Goal: Task Accomplishment & Management: Complete application form

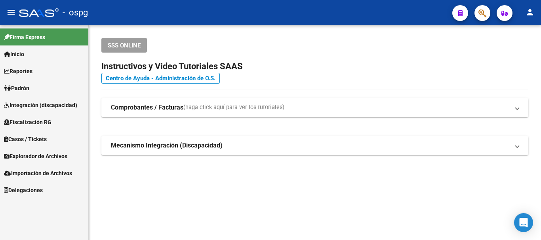
click at [54, 87] on link "Padrón" at bounding box center [44, 88] width 88 height 17
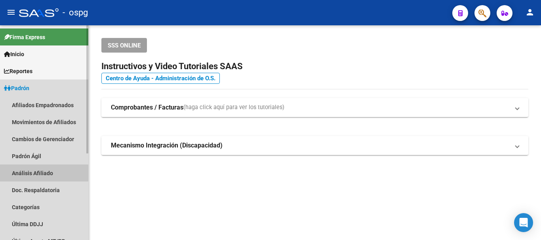
click at [23, 171] on link "Análisis Afiliado" at bounding box center [44, 173] width 88 height 17
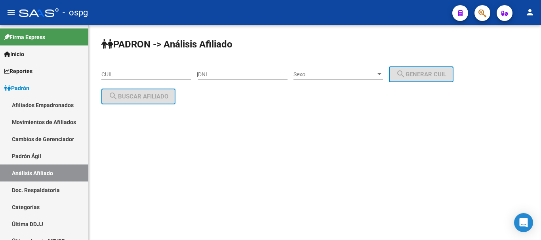
click at [223, 77] on input "DNI" at bounding box center [242, 74] width 89 height 7
type input "20104471"
click at [340, 72] on span "Sexo" at bounding box center [334, 74] width 82 height 7
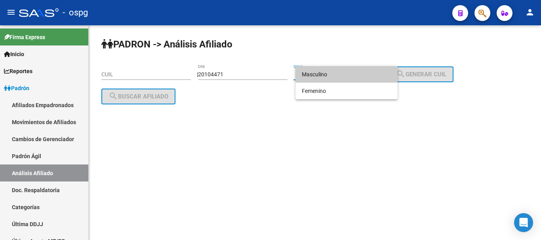
click at [334, 78] on span "Masculino" at bounding box center [346, 74] width 89 height 17
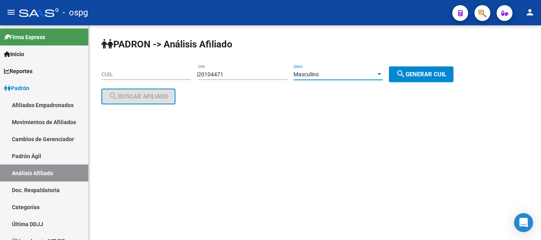
click at [421, 69] on button "search Generar CUIL" at bounding box center [421, 74] width 65 height 16
type input "20-20104471-6"
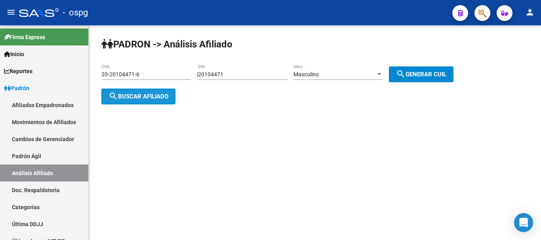
click at [155, 97] on span "search Buscar afiliado" at bounding box center [138, 96] width 60 height 7
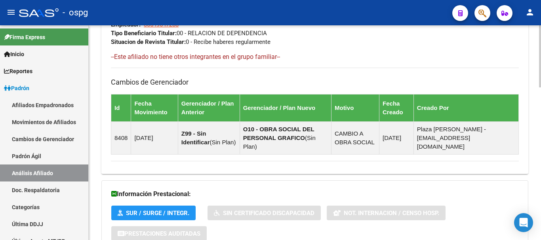
scroll to position [527, 0]
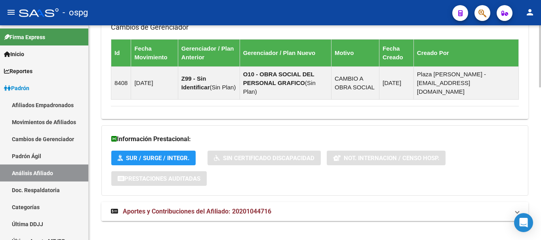
click at [190, 208] on span "Aportes y Contribuciones del Afiliado: 20201044716" at bounding box center [197, 212] width 148 height 8
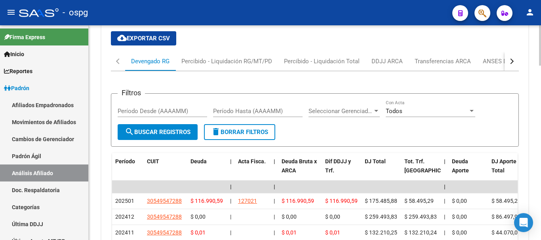
scroll to position [725, 0]
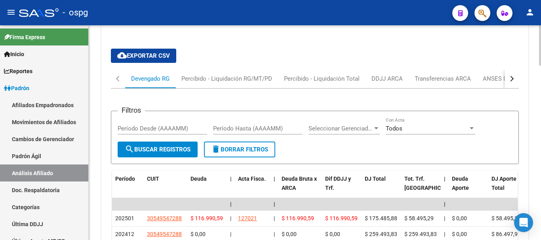
click at [520, 71] on div "cloud_download Exportar CSV Devengado RG Percibido - Liquidación RG/MT/PD Perci…" at bounding box center [314, 222] width 427 height 361
click at [489, 74] on div "ANSES Desempleo" at bounding box center [507, 78] width 63 height 19
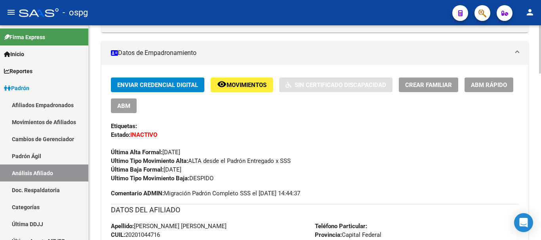
scroll to position [0, 0]
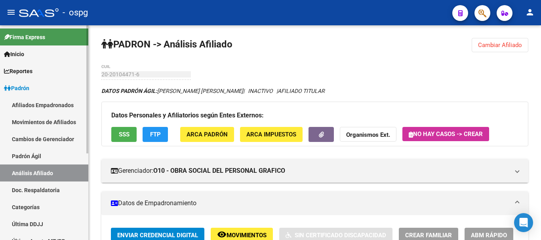
click at [24, 89] on mat-sidenav-container "Firma Express Inicio Calendario SSS Instructivos Contacto OS Reportes Ingresos …" at bounding box center [270, 132] width 541 height 215
click at [482, 45] on span "Cambiar Afiliado" at bounding box center [500, 45] width 44 height 7
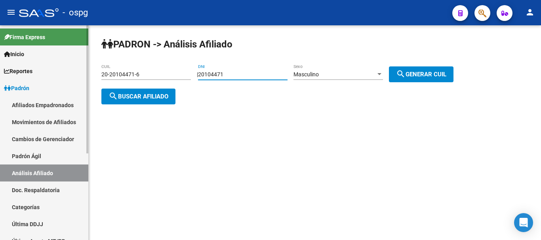
drag, startPoint x: 242, startPoint y: 75, endPoint x: 0, endPoint y: 89, distance: 242.6
click at [0, 89] on mat-sidenav-container "Firma Express Inicio Calendario SSS Instructivos Contacto OS Reportes Ingresos …" at bounding box center [270, 132] width 541 height 215
type input "38844385"
click at [355, 68] on div "Masculino Sexo" at bounding box center [337, 72] width 89 height 16
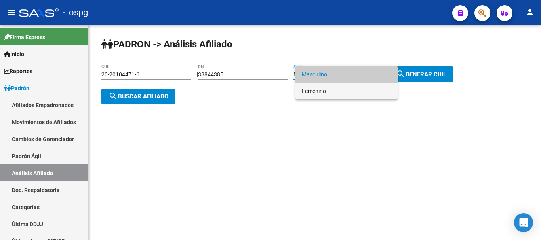
click at [314, 92] on span "Femenino" at bounding box center [346, 91] width 89 height 17
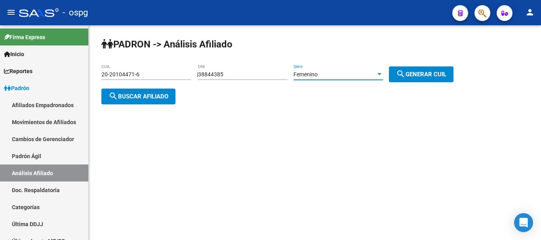
click at [405, 71] on mat-icon "search" at bounding box center [400, 73] width 9 height 9
click at [125, 102] on button "search Buscar afiliado" at bounding box center [138, 97] width 74 height 16
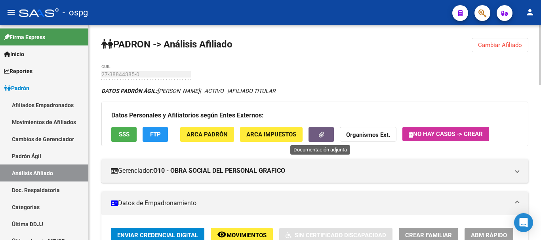
click at [324, 133] on button "button" at bounding box center [320, 134] width 25 height 15
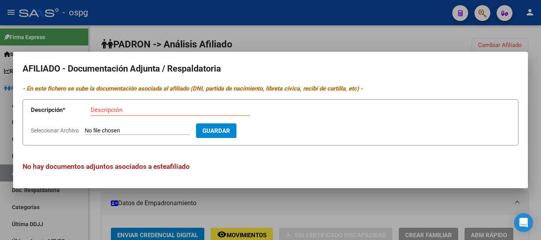
click at [304, 39] on div at bounding box center [270, 120] width 541 height 240
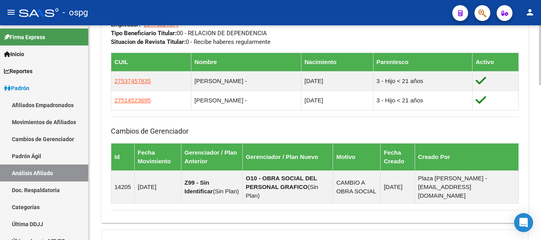
scroll to position [435, 0]
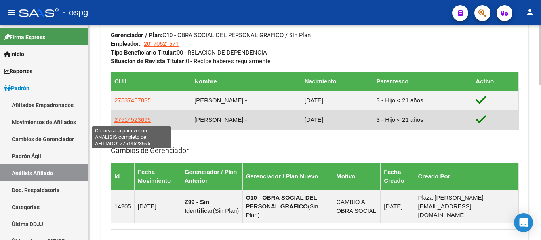
click at [129, 121] on span "27514523695" at bounding box center [132, 119] width 36 height 7
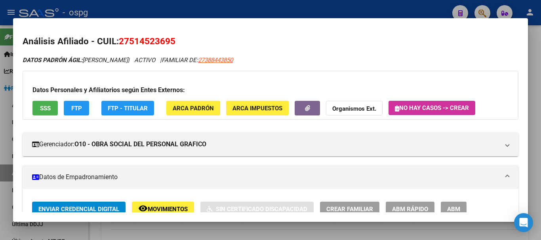
click at [125, 9] on div at bounding box center [270, 120] width 541 height 240
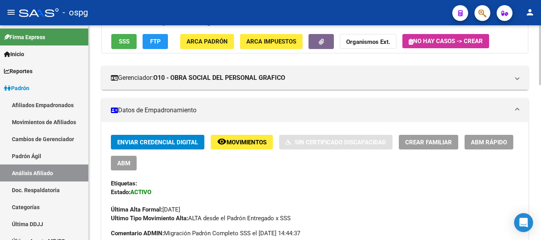
scroll to position [0, 0]
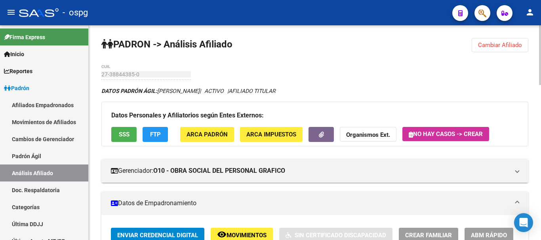
click at [522, 48] on button "Cambiar Afiliado" at bounding box center [499, 45] width 57 height 14
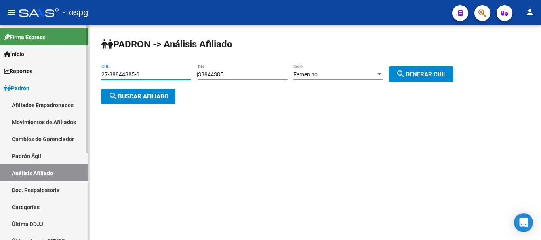
drag, startPoint x: 163, startPoint y: 76, endPoint x: 15, endPoint y: 61, distance: 148.0
click at [0, 68] on mat-sidenav-container "Firma Express Inicio Calendario SSS Instructivos Contacto OS Reportes Ingresos …" at bounding box center [270, 132] width 541 height 215
type input "27-40476580-4"
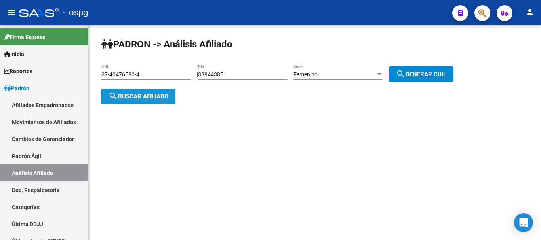
click at [135, 95] on span "search Buscar afiliado" at bounding box center [138, 96] width 60 height 7
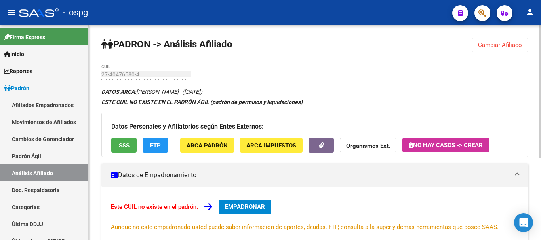
click at [229, 70] on div "PADRON -> Análisis Afiliado Cambiar Afiliado 27-40476580-4 CUIL DATOS ARCA: [PE…" at bounding box center [315, 199] width 452 height 349
click at [163, 142] on button "FTP" at bounding box center [154, 145] width 25 height 15
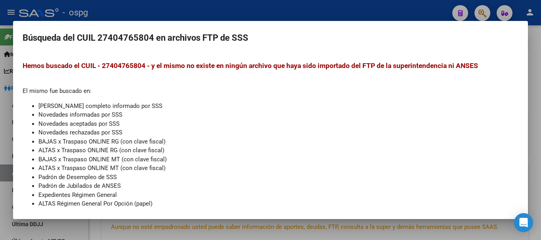
click at [381, 8] on div at bounding box center [270, 120] width 541 height 240
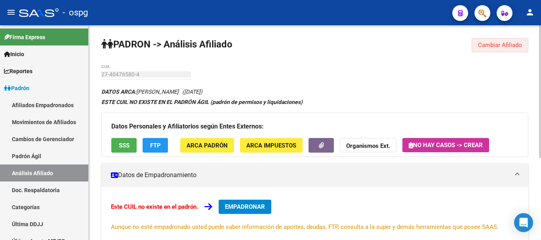
click at [499, 49] on button "Cambiar Afiliado" at bounding box center [499, 45] width 57 height 14
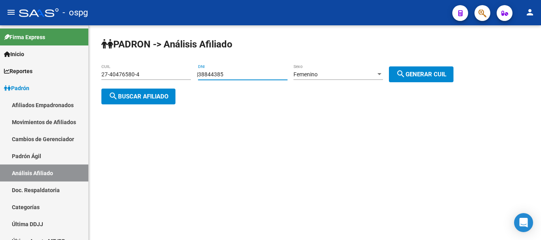
drag, startPoint x: 258, startPoint y: 73, endPoint x: 106, endPoint y: 70, distance: 152.4
click at [106, 71] on app-analisis-afiliado "PADRON -> Análisis Afiliado 27-40476580-4 CUIL | 38844385 DNI Femenino Sexo sea…" at bounding box center [280, 85] width 358 height 28
type input "14738122"
drag, startPoint x: 430, startPoint y: 78, endPoint x: 397, endPoint y: 86, distance: 33.8
click at [430, 78] on button "search Generar CUIL" at bounding box center [421, 74] width 65 height 16
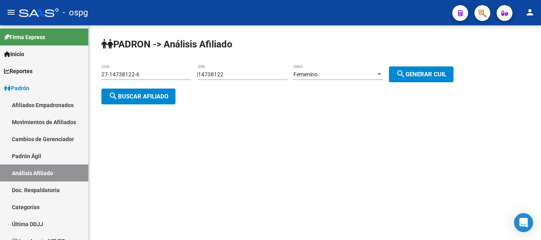
click at [148, 99] on span "search Buscar afiliado" at bounding box center [138, 96] width 60 height 7
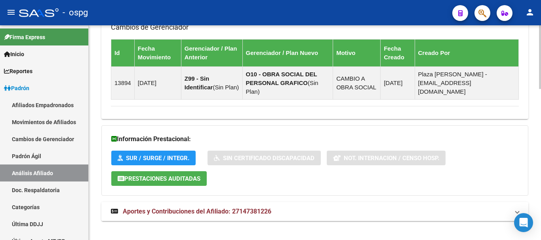
click at [278, 202] on mat-expansion-panel-header "Aportes y Contribuciones del Afiliado: 27147381226" at bounding box center [314, 211] width 427 height 19
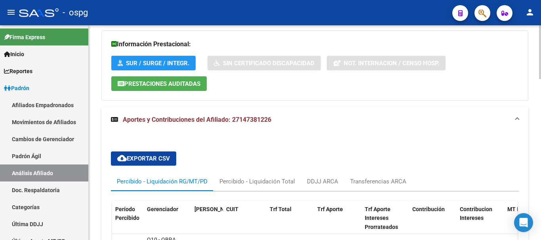
scroll to position [646, 0]
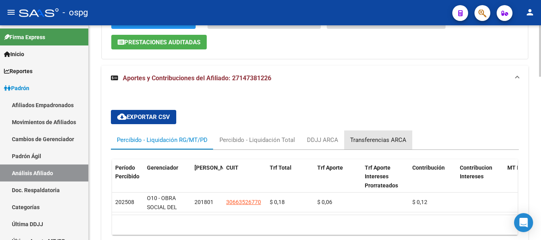
click at [385, 136] on div "Transferencias ARCA" at bounding box center [378, 140] width 56 height 9
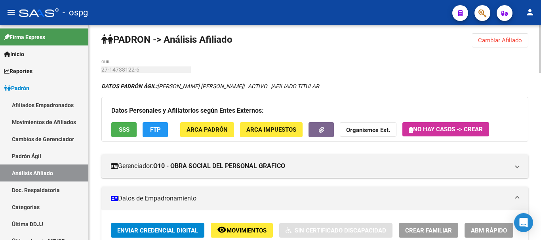
scroll to position [0, 0]
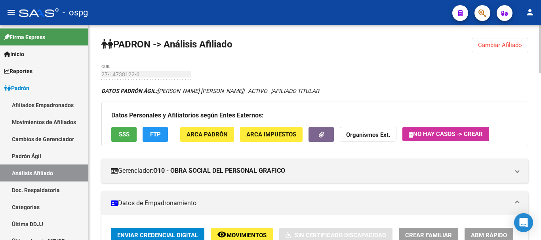
click at [495, 42] on span "Cambiar Afiliado" at bounding box center [500, 45] width 44 height 7
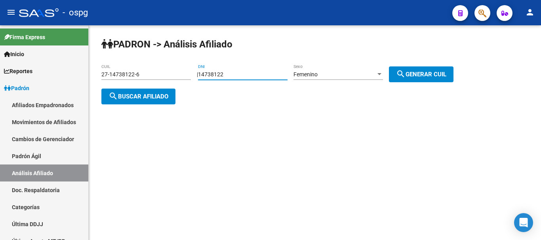
drag, startPoint x: 234, startPoint y: 75, endPoint x: 187, endPoint y: 71, distance: 46.9
click at [187, 71] on app-analisis-afiliado "PADRON -> Análisis Afiliado 27-14738122-6 CUIL | 14738122 DNI Femenino Sexo sea…" at bounding box center [280, 85] width 358 height 28
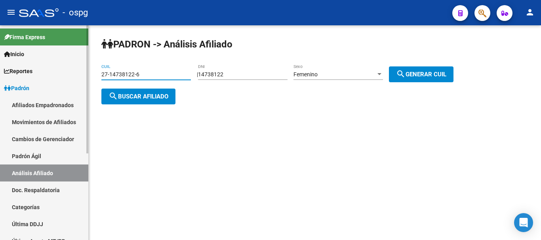
drag, startPoint x: 157, startPoint y: 77, endPoint x: 0, endPoint y: 67, distance: 157.4
click at [0, 67] on mat-sidenav-container "Firma Express Inicio Calendario SSS Instructivos Contacto OS Reportes Ingresos …" at bounding box center [270, 132] width 541 height 215
type input "20-22533785-4"
click at [137, 101] on button "search Buscar afiliado" at bounding box center [138, 97] width 74 height 16
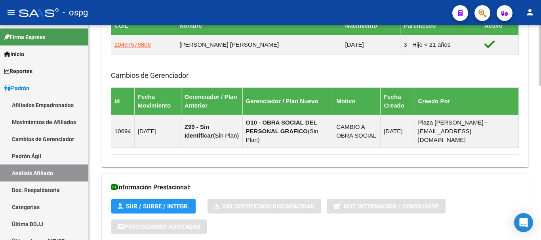
scroll to position [548, 0]
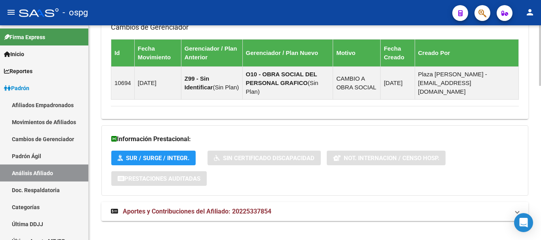
click at [281, 207] on mat-panel-title "Aportes y Contribuciones del Afiliado: 20225337854" at bounding box center [310, 211] width 398 height 9
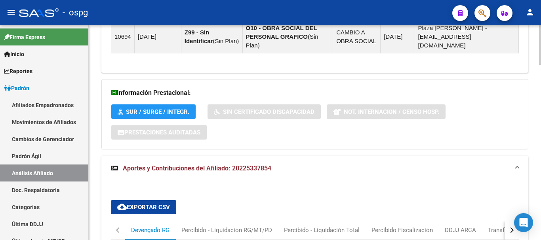
scroll to position [674, 0]
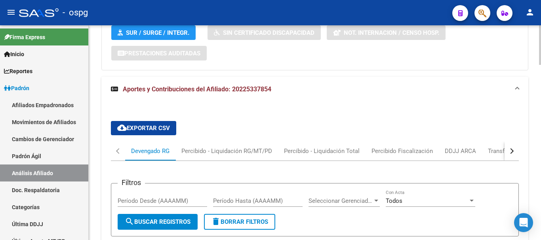
click at [510, 148] on div "button" at bounding box center [511, 151] width 6 height 6
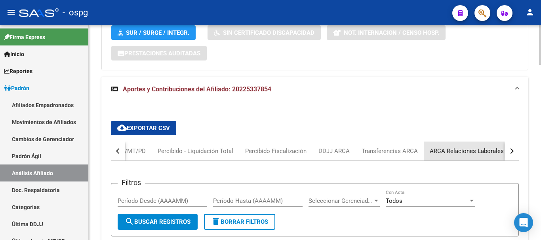
click at [497, 147] on div "ARCA Relaciones Laborales" at bounding box center [466, 151] width 74 height 9
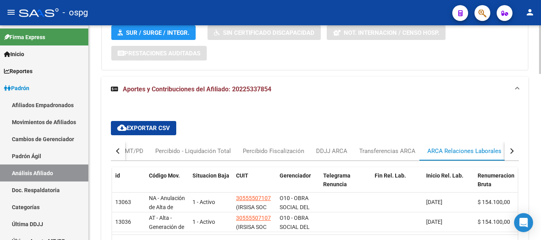
click at [505, 142] on button "button" at bounding box center [511, 151] width 14 height 19
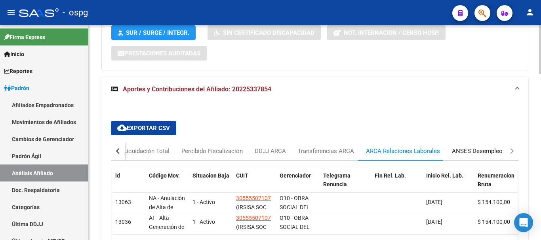
click at [495, 147] on div "ANSES Desempleo" at bounding box center [477, 151] width 63 height 19
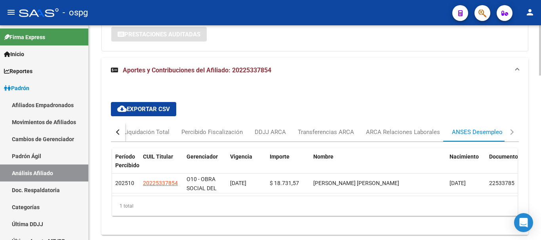
scroll to position [706, 0]
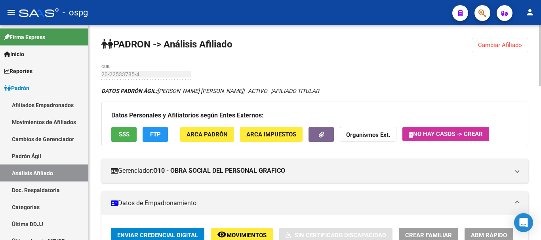
click at [507, 47] on span "Cambiar Afiliado" at bounding box center [500, 45] width 44 height 7
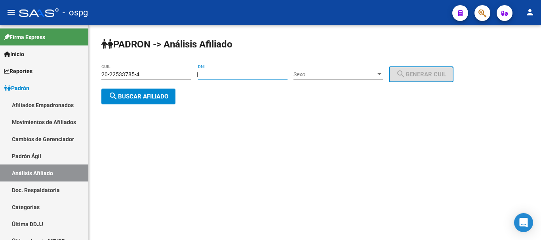
click at [245, 76] on input "DNI" at bounding box center [242, 74] width 89 height 7
type input "93264044"
click at [376, 77] on span "Sexo" at bounding box center [334, 74] width 82 height 7
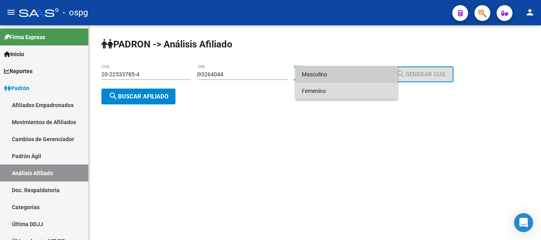
click at [326, 94] on span "Femenino" at bounding box center [346, 91] width 89 height 17
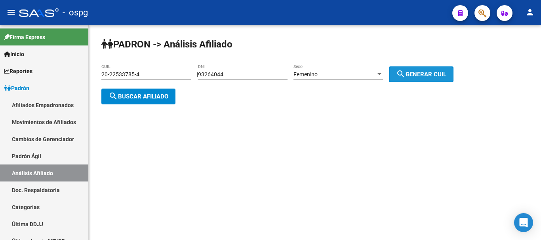
click at [423, 72] on span "search Generar CUIL" at bounding box center [421, 74] width 50 height 7
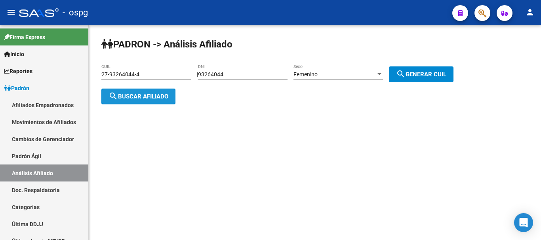
click at [123, 91] on button "search Buscar afiliado" at bounding box center [138, 97] width 74 height 16
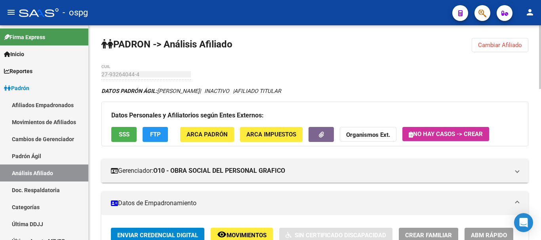
click at [500, 46] on span "Cambiar Afiliado" at bounding box center [500, 45] width 44 height 7
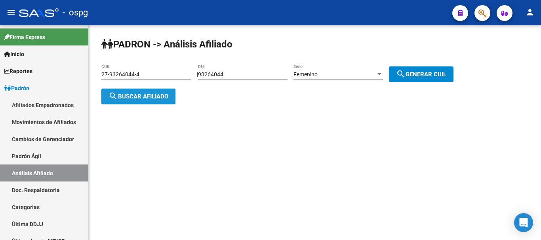
click at [165, 96] on span "search Buscar afiliado" at bounding box center [138, 96] width 60 height 7
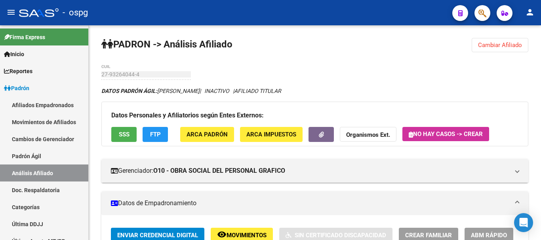
click at [155, 136] on span "FTP" at bounding box center [155, 134] width 11 height 7
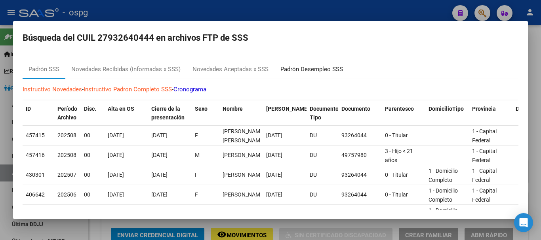
click at [309, 71] on div "Padrón Desempleo SSS" at bounding box center [311, 69] width 63 height 9
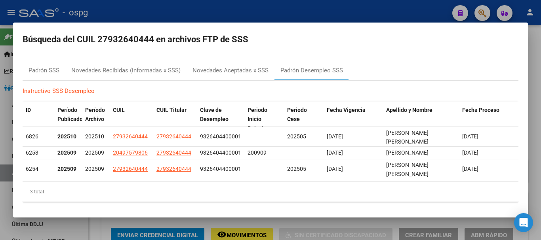
click at [324, 30] on mat-dialog-container "Búsqueda del CUIL 27932640444 en archivos FTP de SSS Padrón SSS Novedades Recib…" at bounding box center [270, 120] width 514 height 195
drag, startPoint x: 147, startPoint y: 16, endPoint x: 148, endPoint y: 2, distance: 14.3
click at [147, 15] on div at bounding box center [270, 120] width 541 height 240
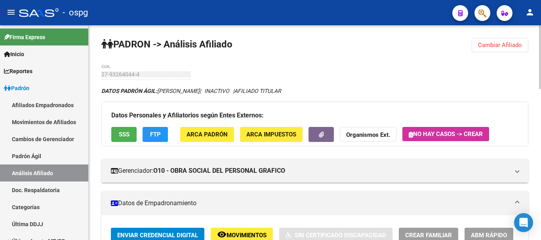
drag, startPoint x: 514, startPoint y: 49, endPoint x: 444, endPoint y: 65, distance: 71.1
click at [514, 49] on button "Cambiar Afiliado" at bounding box center [499, 45] width 57 height 14
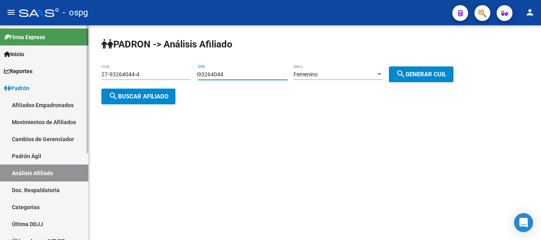
drag, startPoint x: 260, startPoint y: 76, endPoint x: 0, endPoint y: 96, distance: 260.3
click at [0, 96] on mat-sidenav-container "Firma Express Inicio Calendario SSS Instructivos Contacto OS Reportes Ingresos …" at bounding box center [270, 132] width 541 height 215
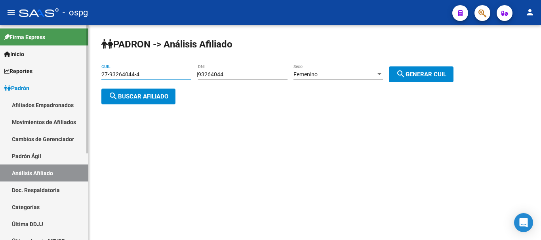
drag, startPoint x: 143, startPoint y: 70, endPoint x: 11, endPoint y: 67, distance: 131.8
click at [0, 76] on mat-sidenav-container "Firma Express Inicio Calendario SSS Instructivos Contacto OS Reportes Ingresos …" at bounding box center [270, 132] width 541 height 215
type input "27-40476580-4"
click at [146, 97] on span "search Buscar afiliado" at bounding box center [138, 96] width 60 height 7
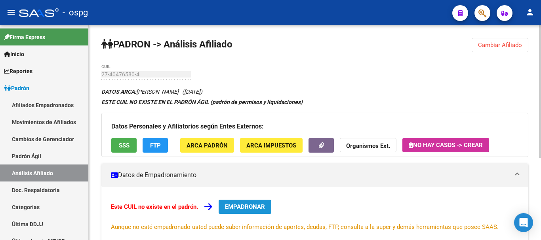
click at [244, 211] on button "EMPADRONAR" at bounding box center [244, 207] width 53 height 14
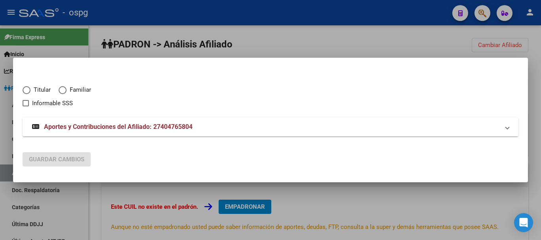
click at [44, 91] on span "Titular" at bounding box center [40, 89] width 20 height 9
click at [30, 91] on input "Titular" at bounding box center [27, 90] width 8 height 8
radio input "true"
checkbox input "true"
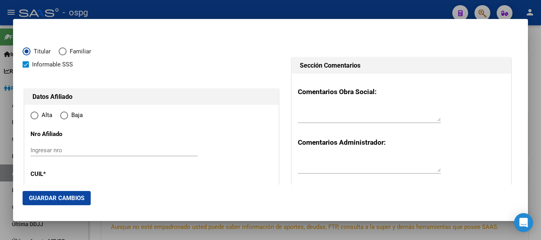
type input "27-40476580-4"
type input "40476580"
type input "FLORES"
type input "SOFIA VICTORIA"
type input "1997-08-03"
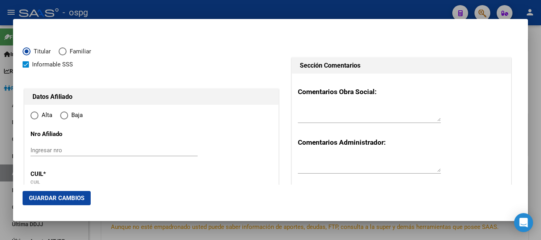
type input "VILLA LUZURIAGA"
type input "1754"
type input "GARIBALDI"
type input "3498"
radio input "true"
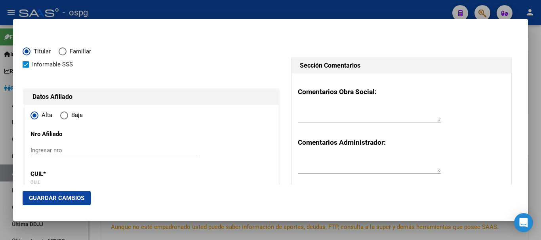
type input "VILLA LUZURIAGA"
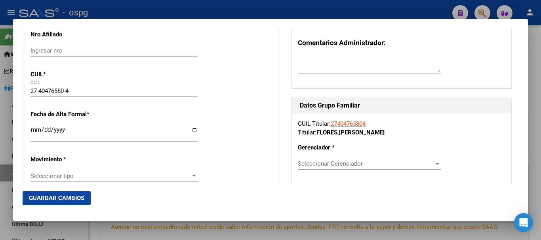
scroll to position [119, 0]
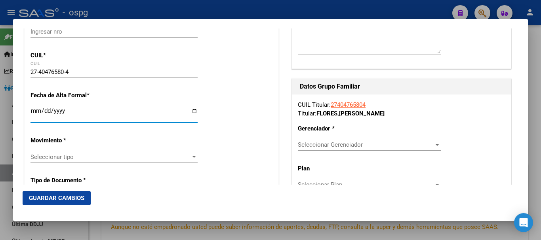
click at [32, 112] on input "Ingresar fecha" at bounding box center [113, 114] width 167 height 13
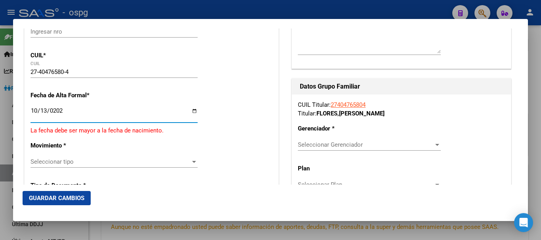
type input "2025-10-13"
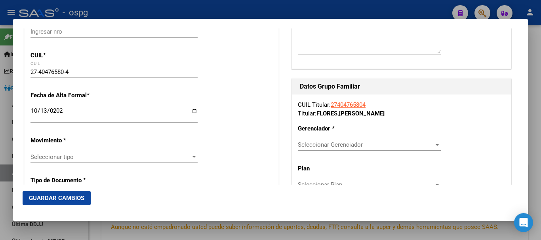
click at [73, 161] on div "Seleccionar tipo Seleccionar tipo" at bounding box center [113, 157] width 167 height 12
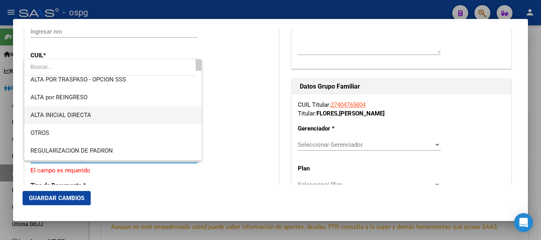
scroll to position [40, 0]
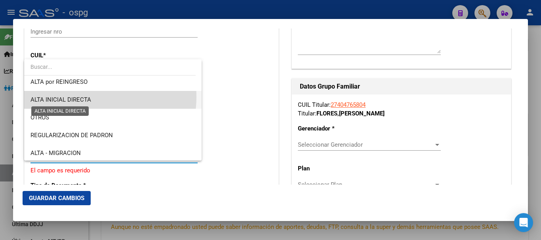
click at [84, 97] on span "ALTA INICIAL DIRECTA" at bounding box center [60, 99] width 61 height 7
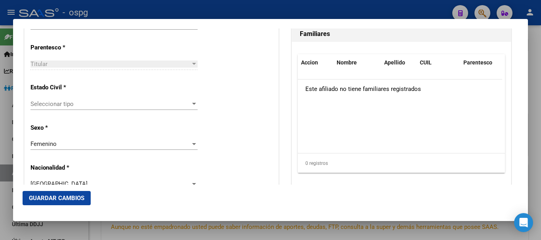
scroll to position [475, 0]
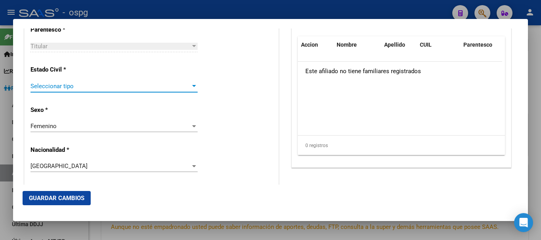
click at [89, 89] on span "Seleccionar tipo" at bounding box center [110, 86] width 160 height 7
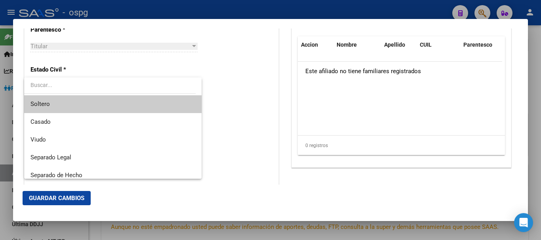
click at [83, 104] on span "Soltero" at bounding box center [112, 104] width 165 height 18
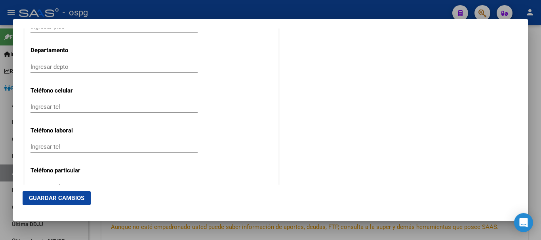
scroll to position [989, 0]
click at [116, 102] on div "Ingresar tel" at bounding box center [113, 107] width 167 height 12
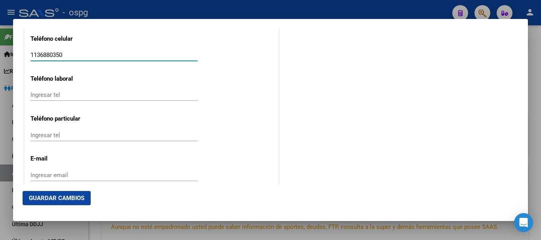
scroll to position [1090, 0]
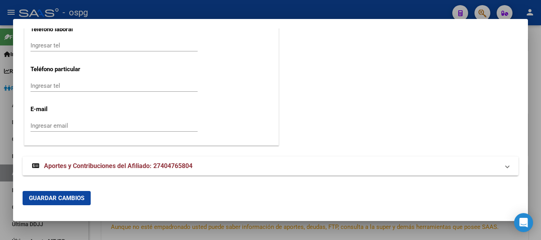
type input "1136880350"
click at [97, 124] on input "Ingresar email" at bounding box center [113, 125] width 167 height 7
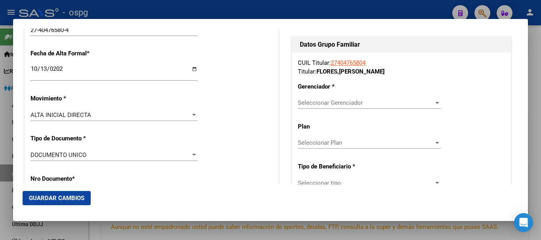
scroll to position [140, 0]
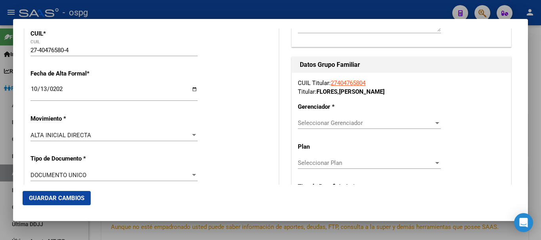
type input "sofiaflores97@gmail.com"
click at [347, 119] on div "Seleccionar Gerenciador Seleccionar Gerenciador" at bounding box center [369, 123] width 143 height 12
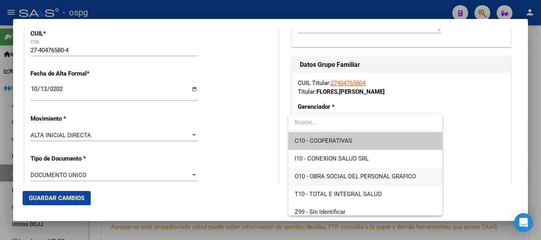
click at [354, 183] on span "O10 - OBRA SOCIAL DEL PERSONAL GRAFICO" at bounding box center [364, 177] width 141 height 18
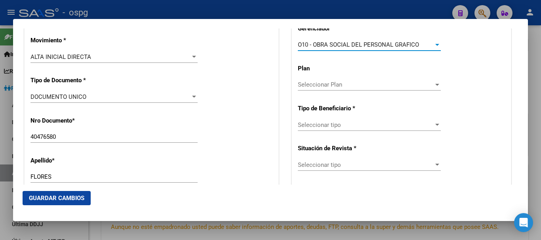
scroll to position [220, 0]
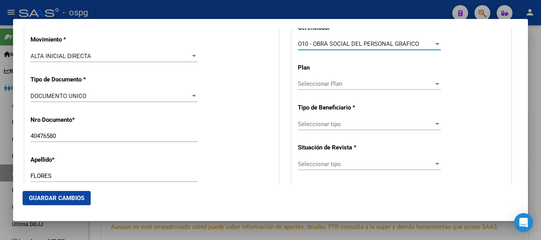
click at [333, 129] on div "Seleccionar tipo Seleccionar tipo" at bounding box center [369, 124] width 143 height 12
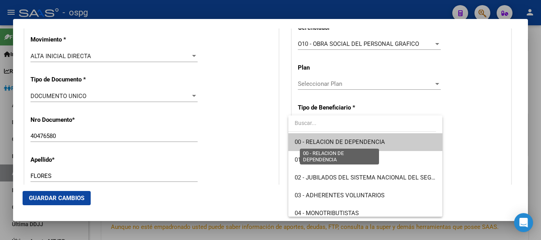
click at [343, 144] on span "00 - RELACION DE DEPENDENCIA" at bounding box center [339, 142] width 90 height 7
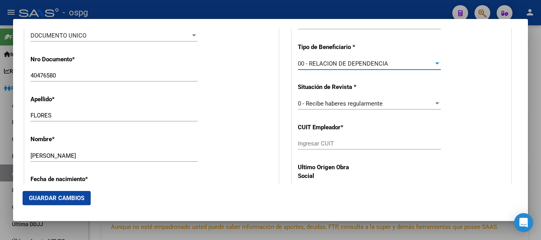
scroll to position [299, 0]
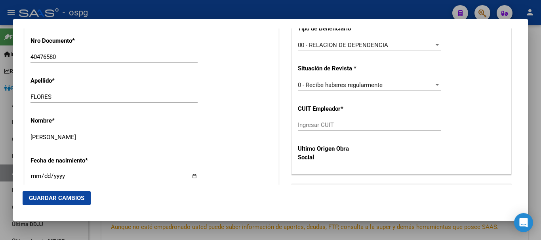
click at [339, 135] on div "Ingresar CUIT" at bounding box center [369, 128] width 143 height 19
click at [339, 129] on div "Ingresar CUIT" at bounding box center [369, 125] width 143 height 12
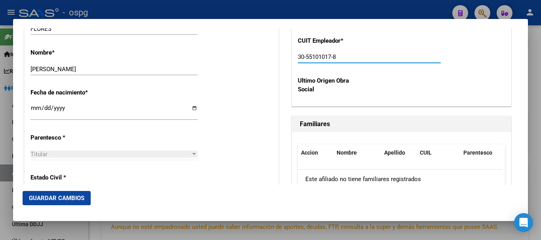
scroll to position [378, 0]
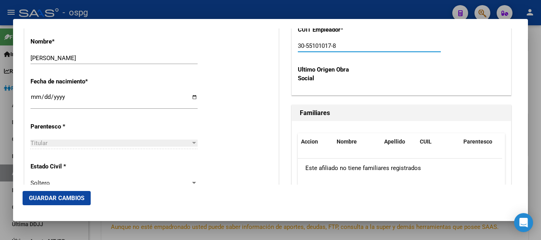
type input "30-55101017-8"
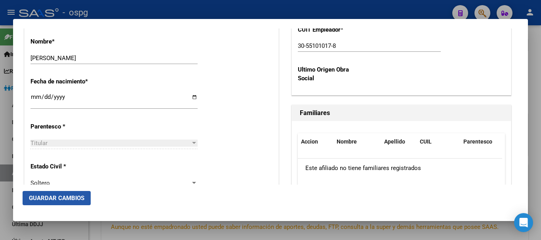
click at [72, 194] on button "Guardar Cambios" at bounding box center [57, 198] width 68 height 14
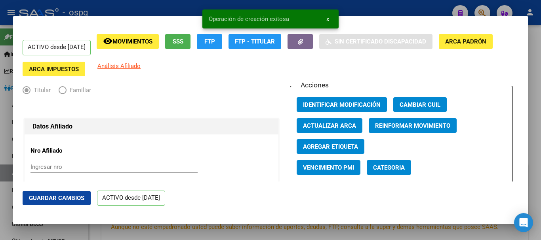
click at [404, 10] on div at bounding box center [270, 120] width 541 height 240
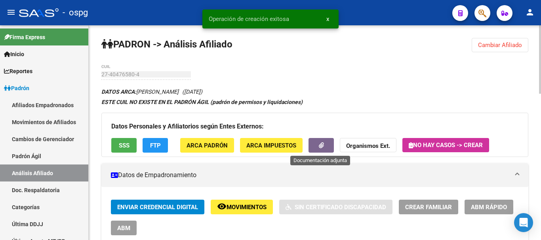
click at [327, 145] on button "button" at bounding box center [320, 145] width 25 height 15
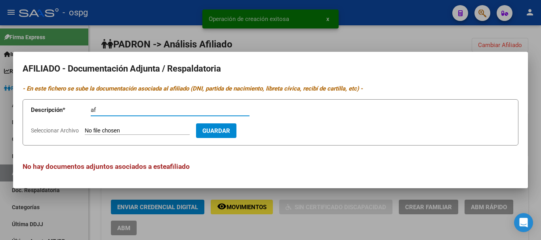
type input "af"
click at [41, 132] on span "Seleccionar Archivo" at bounding box center [55, 130] width 48 height 6
click at [85, 132] on input "Seleccionar Archivo" at bounding box center [137, 131] width 105 height 8
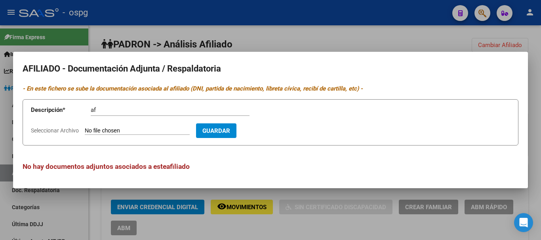
type input "C:\fakepath\Scan2025-10-09_104550.pdf"
click at [276, 127] on span "Guardar" at bounding box center [262, 130] width 28 height 7
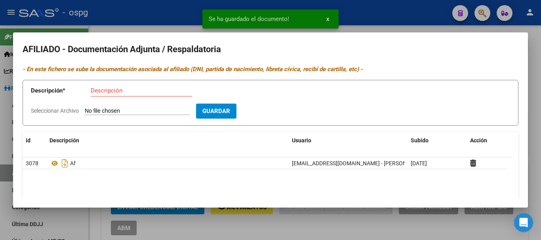
click at [134, 12] on div at bounding box center [270, 120] width 541 height 240
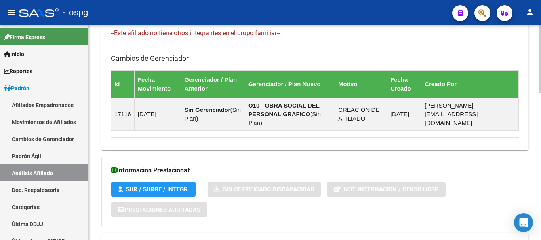
scroll to position [467, 0]
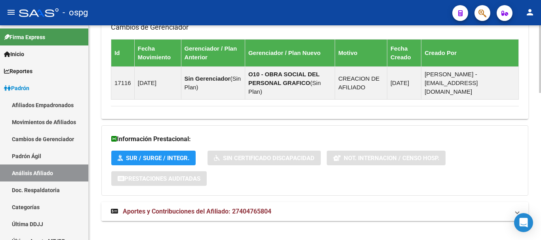
click at [250, 208] on span "Aportes y Contribuciones del Afiliado: 27404765804" at bounding box center [197, 212] width 148 height 8
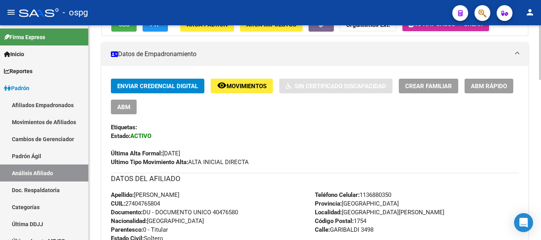
scroll to position [96, 0]
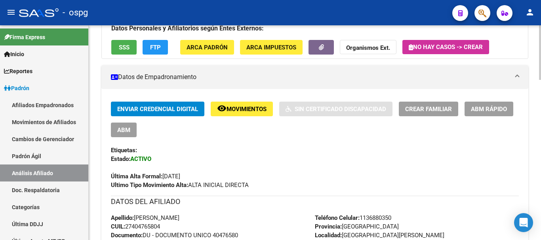
click at [540, 65] on div at bounding box center [540, 77] width 2 height 55
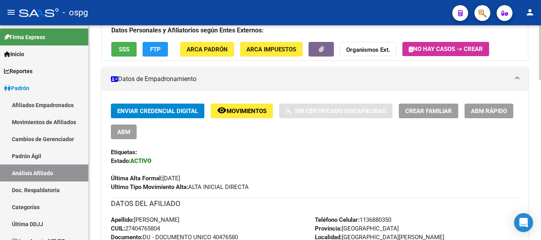
click at [417, 111] on span "Crear Familiar" at bounding box center [428, 111] width 47 height 7
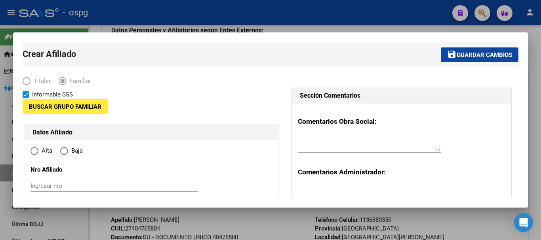
type input "30-55101017-8"
type input "VILLA LUZURIAGA"
type input "1754"
type input "GARIBALDI"
type input "3498"
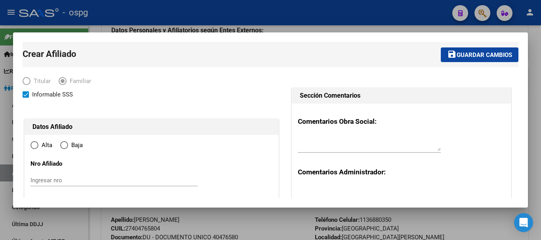
radio input "true"
type input "30-55101017-8"
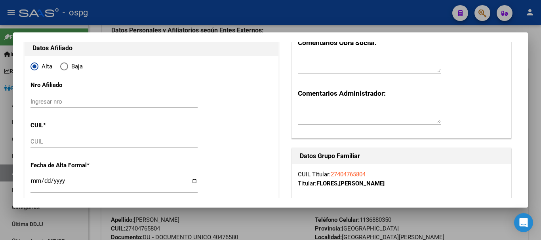
scroll to position [79, 0]
click at [79, 139] on input "CUIL" at bounding box center [113, 141] width 167 height 7
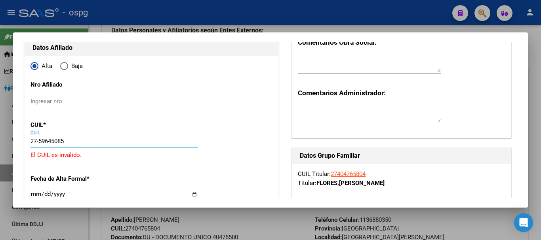
type input "27-59645085-2"
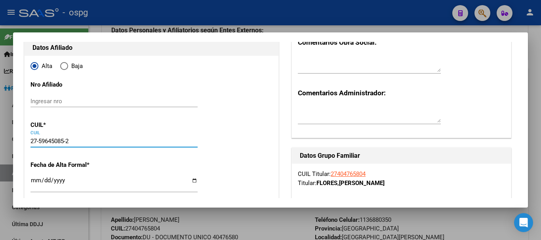
type input "59645085"
type input "BRAVO"
type input "GUILLERMINA"
type input "2023-01-19"
type input "VILLA LUZURIAGA"
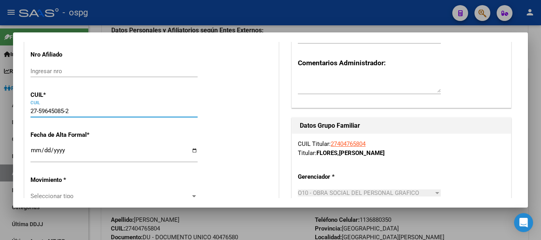
scroll to position [158, 0]
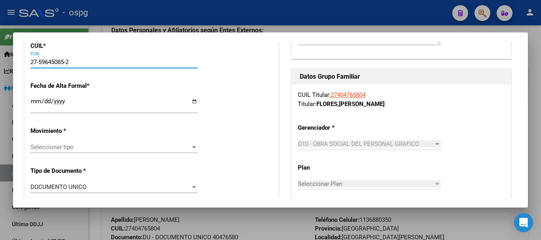
type input "27-59645085-2"
click at [34, 101] on input "Ingresar fecha" at bounding box center [113, 104] width 167 height 13
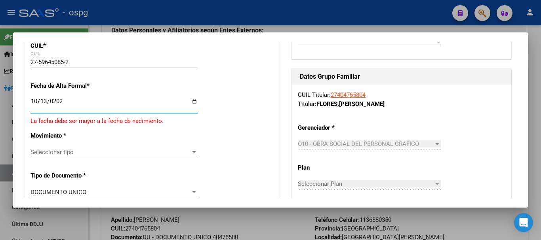
type input "2025-10-13"
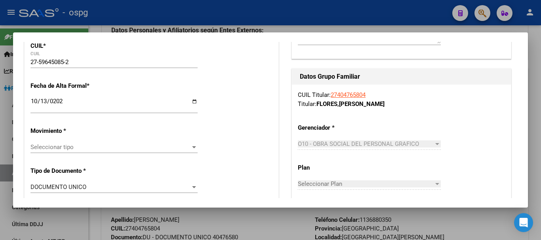
click at [67, 148] on span "Seleccionar tipo" at bounding box center [110, 147] width 160 height 7
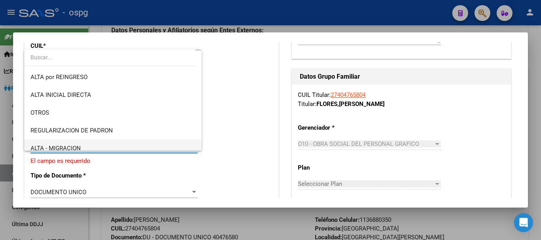
scroll to position [79, 0]
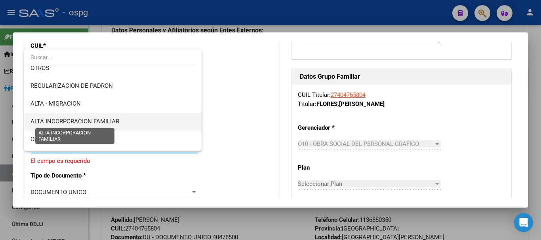
click at [115, 122] on span "ALTA INCORPORACION FAMILIAR" at bounding box center [74, 121] width 89 height 7
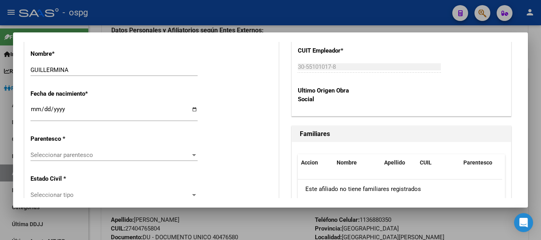
scroll to position [435, 0]
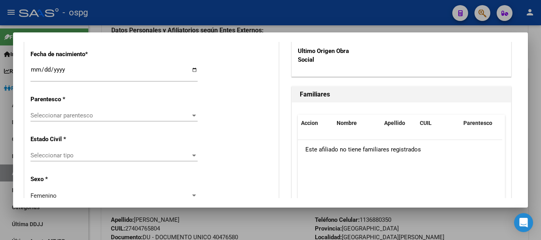
click at [115, 111] on div "Seleccionar parentesco Seleccionar parentesco" at bounding box center [113, 116] width 167 height 12
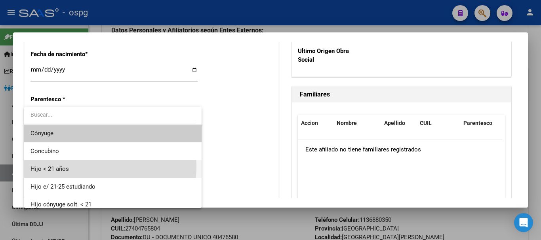
click at [92, 167] on span "Hijo < 21 años" at bounding box center [112, 169] width 165 height 18
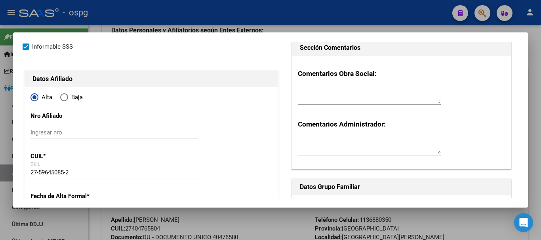
scroll to position [0, 0]
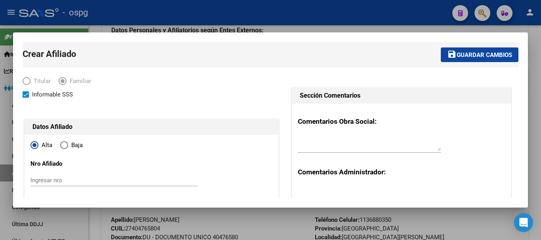
click at [466, 48] on button "save Guardar cambios" at bounding box center [479, 54] width 78 height 15
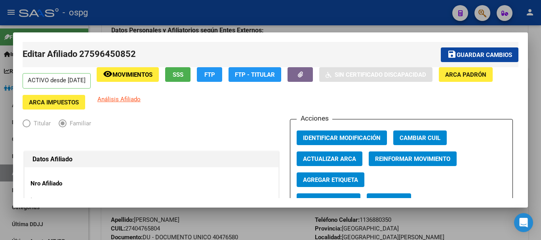
click at [367, 0] on div at bounding box center [270, 120] width 541 height 240
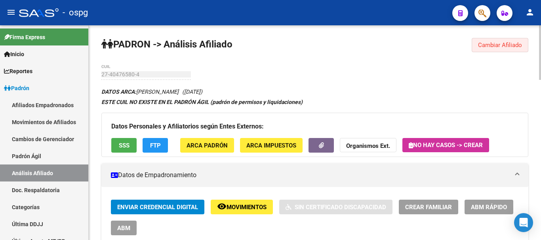
click at [504, 42] on span "Cambiar Afiliado" at bounding box center [500, 45] width 44 height 7
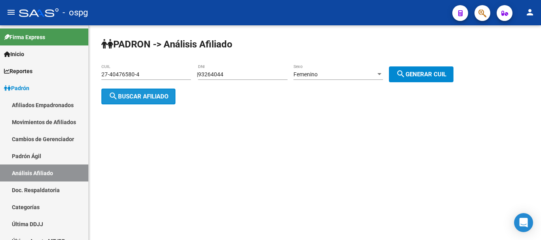
click at [151, 97] on span "search Buscar afiliado" at bounding box center [138, 96] width 60 height 7
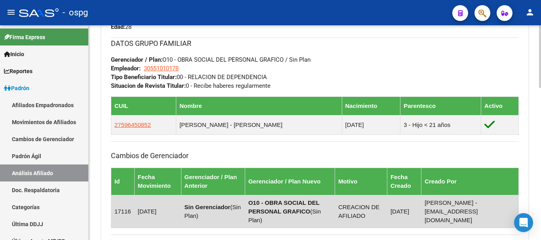
scroll to position [356, 0]
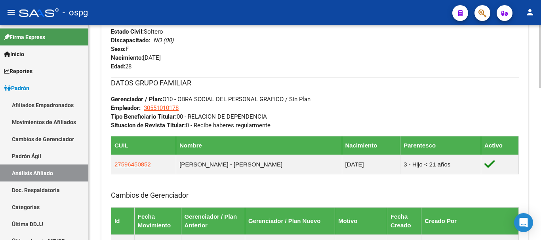
drag, startPoint x: 283, startPoint y: 127, endPoint x: 173, endPoint y: 129, distance: 110.0
click at [173, 129] on div "DATOS GRUPO FAMILIAR Gerenciador / Plan: O10 - OBRA SOCIAL DEL PERSONAL GRAFICO…" at bounding box center [315, 103] width 408 height 53
click at [328, 105] on div "DATOS GRUPO FAMILIAR Gerenciador / Plan: O10 - OBRA SOCIAL DEL PERSONAL GRAFICO…" at bounding box center [315, 103] width 408 height 53
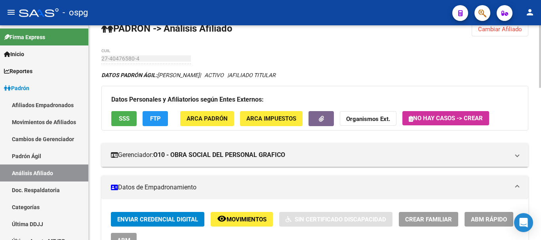
scroll to position [0, 0]
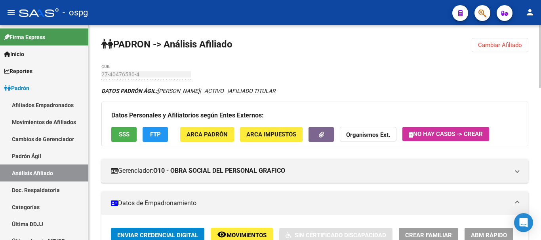
click at [540, 36] on div at bounding box center [540, 56] width 2 height 63
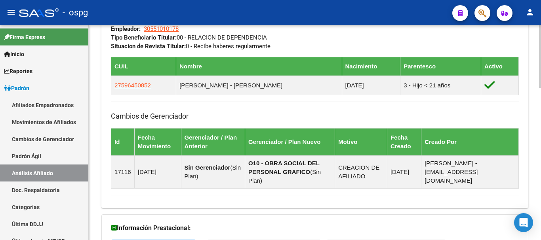
scroll to position [396, 0]
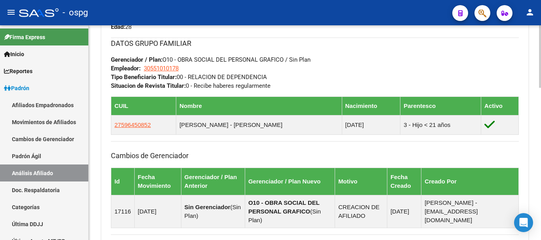
click at [369, 229] on div "Enviar Credencial Digital remove_red_eye Movimientos Sin Certificado Discapacid…" at bounding box center [314, 36] width 427 height 409
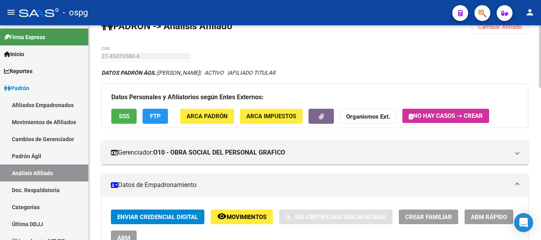
scroll to position [0, 0]
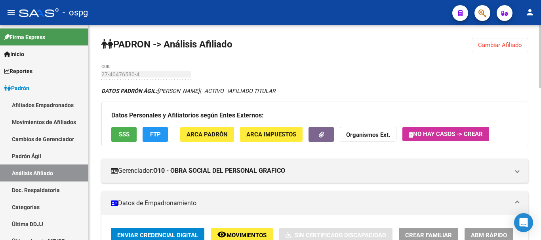
click at [514, 38] on button "Cambiar Afiliado" at bounding box center [499, 45] width 57 height 14
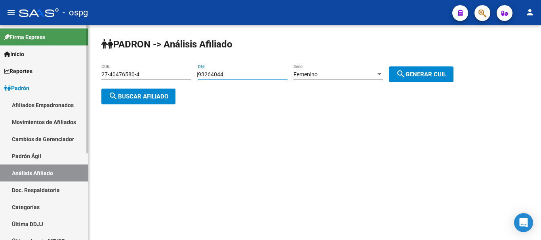
drag, startPoint x: 264, startPoint y: 76, endPoint x: 8, endPoint y: 92, distance: 256.5
click at [14, 91] on mat-sidenav-container "Firma Express Inicio Calendario SSS Instructivos Contacto OS Reportes Ingresos …" at bounding box center [270, 132] width 541 height 215
type input "22204265"
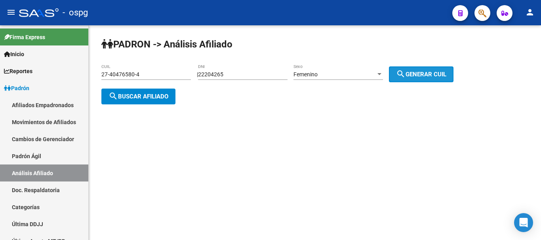
click at [446, 66] on button "search Generar CUIL" at bounding box center [421, 74] width 65 height 16
type input "27-22204265-3"
click at [140, 101] on button "search Buscar afiliado" at bounding box center [138, 97] width 74 height 16
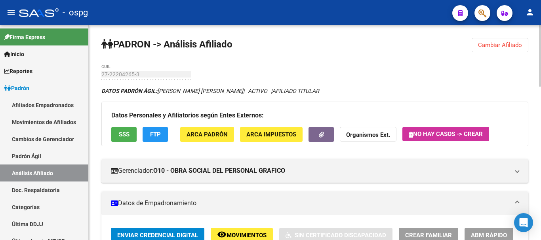
click at [327, 193] on mat-expansion-panel-header "Datos de Empadronamiento" at bounding box center [314, 204] width 427 height 24
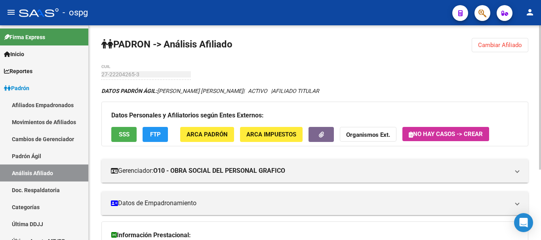
drag, startPoint x: 519, startPoint y: 45, endPoint x: 488, endPoint y: 44, distance: 31.7
click at [518, 44] on span "Cambiar Afiliado" at bounding box center [500, 45] width 44 height 7
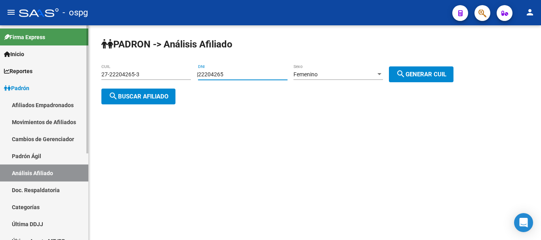
drag, startPoint x: 253, startPoint y: 76, endPoint x: 7, endPoint y: 40, distance: 248.8
click at [0, 72] on mat-sidenav-container "Firma Express Inicio Calendario SSS Instructivos Contacto OS Reportes Ingresos …" at bounding box center [270, 132] width 541 height 215
type input "25249238"
click at [435, 75] on span "search Generar CUIL" at bounding box center [421, 74] width 50 height 7
click at [137, 95] on span "search Buscar afiliado" at bounding box center [138, 96] width 60 height 7
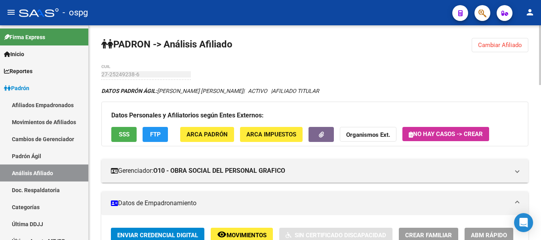
click at [497, 42] on span "Cambiar Afiliado" at bounding box center [500, 45] width 44 height 7
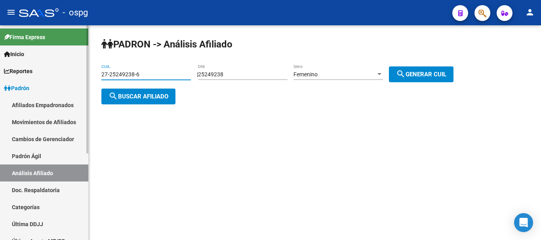
drag, startPoint x: 155, startPoint y: 75, endPoint x: 0, endPoint y: 76, distance: 154.7
click at [0, 76] on mat-sidenav-container "Firma Express Inicio Calendario SSS Instructivos Contacto OS Reportes Ingresos …" at bounding box center [270, 132] width 541 height 215
type input "27-46584661-0"
click at [151, 96] on span "search Buscar afiliado" at bounding box center [138, 96] width 60 height 7
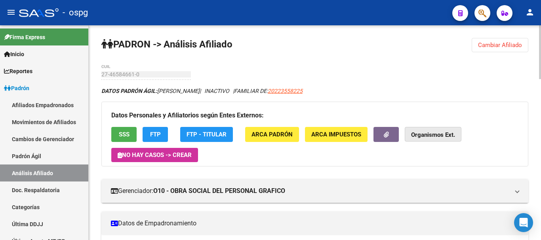
click at [445, 133] on strong "Organismos Ext." at bounding box center [433, 135] width 44 height 7
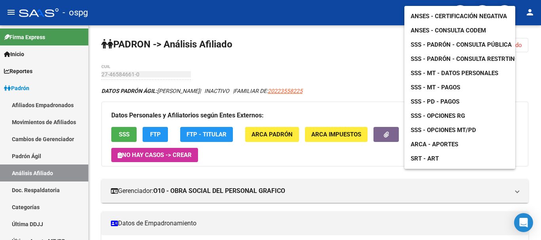
click at [429, 13] on span "ANSES - Certificación Negativa" at bounding box center [458, 16] width 96 height 7
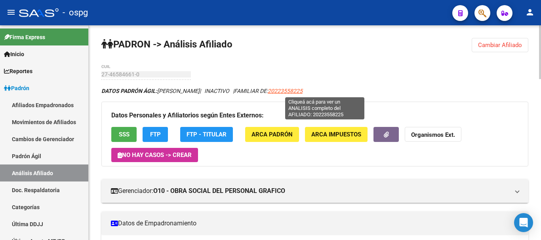
click at [302, 90] on span "20223558225" at bounding box center [285, 91] width 35 height 6
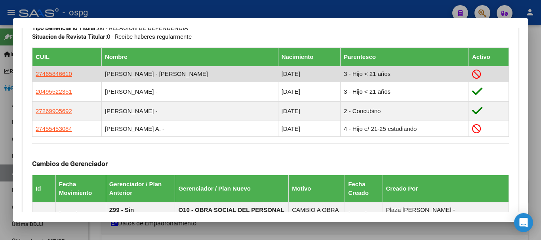
scroll to position [435, 0]
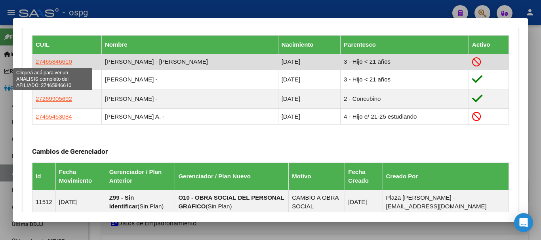
click at [45, 61] on span "27465846610" at bounding box center [54, 61] width 36 height 7
type textarea "27465846610"
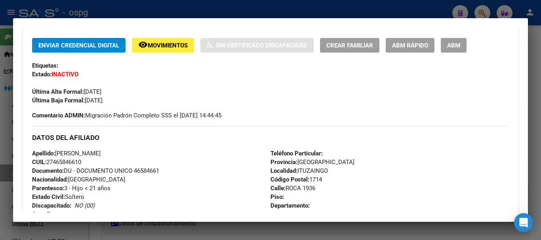
scroll to position [119, 0]
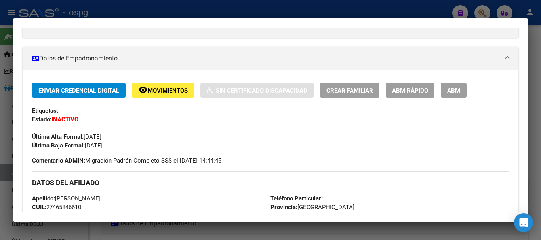
click at [417, 92] on span "ABM Rápido" at bounding box center [410, 90] width 36 height 7
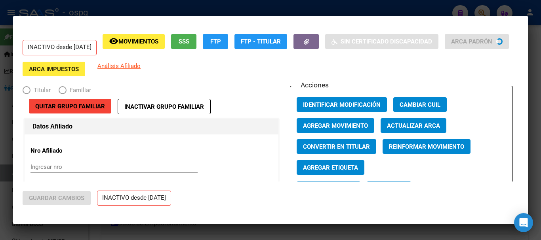
radio input "true"
type input "33-50020427-9"
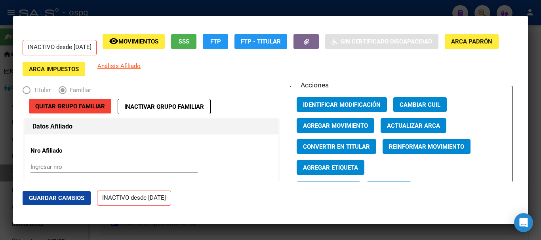
click at [329, 128] on span "Agregar Movimiento" at bounding box center [335, 125] width 65 height 7
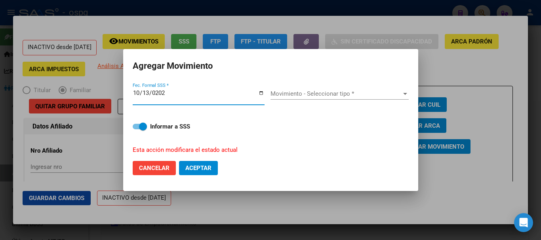
type input "2025-10-13"
click at [362, 95] on span "Movimiento - Seleccionar tipo *" at bounding box center [335, 93] width 131 height 7
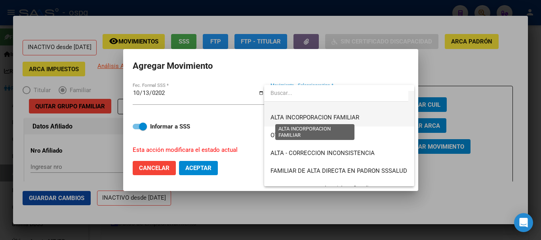
drag, startPoint x: 342, startPoint y: 108, endPoint x: 342, endPoint y: 115, distance: 6.7
click at [342, 115] on div "ALTA POR REINGRESO REGULARIZA APORTES (AFIP) ALTA POR TRASPASO - OPCION SSS ALT…" at bounding box center [339, 135] width 150 height 101
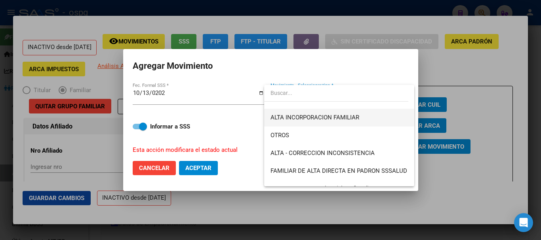
click at [342, 115] on span "ALTA INCORPORACION FAMILIAR" at bounding box center [314, 117] width 89 height 7
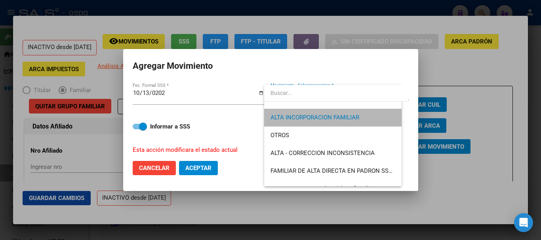
scroll to position [125, 0]
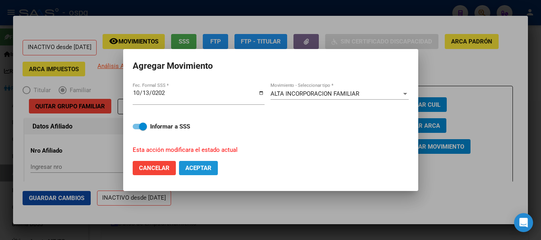
click at [198, 166] on span "Aceptar" at bounding box center [198, 168] width 26 height 7
checkbox input "false"
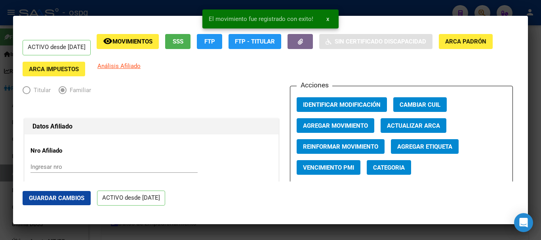
click at [409, 4] on div at bounding box center [270, 120] width 541 height 240
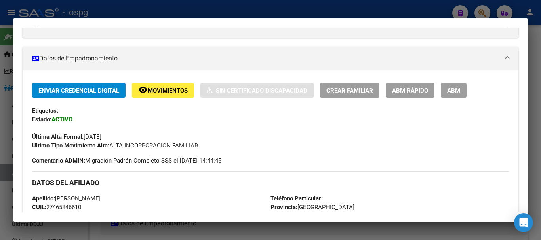
click at [426, 9] on div at bounding box center [270, 120] width 541 height 240
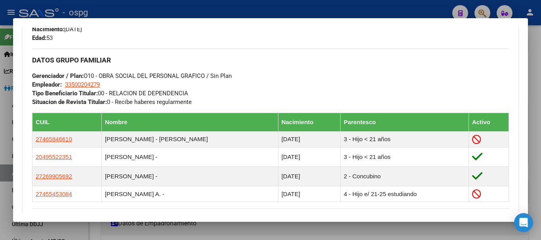
scroll to position [356, 0]
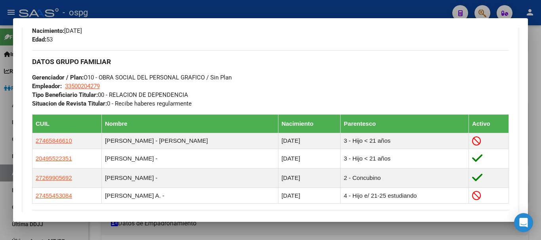
click at [416, 5] on div at bounding box center [270, 120] width 541 height 240
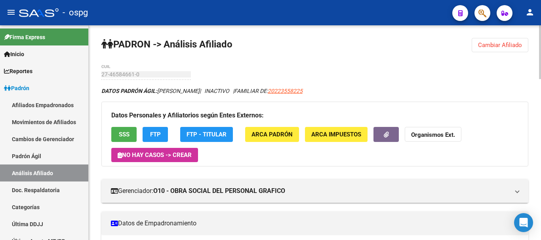
click at [497, 49] on button "Cambiar Afiliado" at bounding box center [499, 45] width 57 height 14
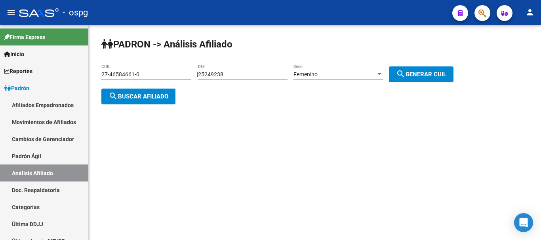
click at [121, 89] on button "search Buscar afiliado" at bounding box center [138, 97] width 74 height 16
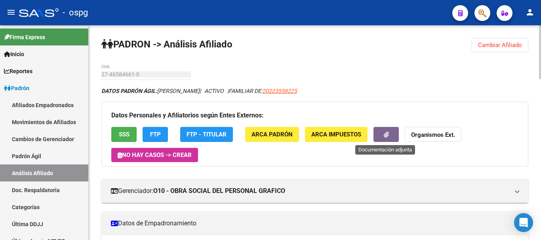
click at [381, 127] on button "button" at bounding box center [385, 134] width 25 height 15
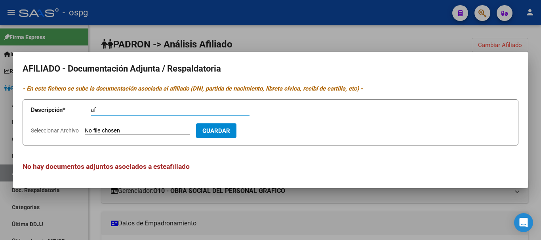
type input "af"
click at [46, 127] on form "Descripción * af Descripción Seleccionar Archivo Guardar" at bounding box center [270, 122] width 495 height 46
click at [49, 131] on span "Seleccionar Archivo" at bounding box center [55, 130] width 48 height 6
click at [85, 131] on input "Seleccionar Archivo" at bounding box center [137, 131] width 105 height 8
type input "C:\fakepath\GODOY DANIEL - HIJA.pdf"
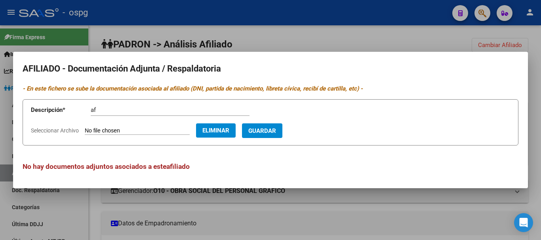
click at [276, 133] on span "Guardar" at bounding box center [262, 130] width 28 height 7
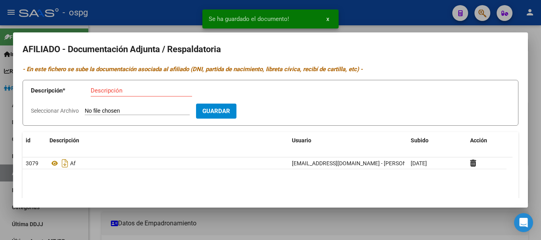
click at [409, 30] on div at bounding box center [270, 120] width 541 height 240
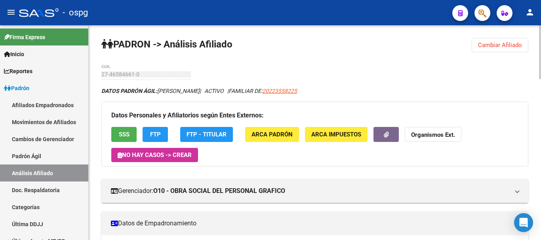
click at [503, 46] on span "Cambiar Afiliado" at bounding box center [500, 45] width 44 height 7
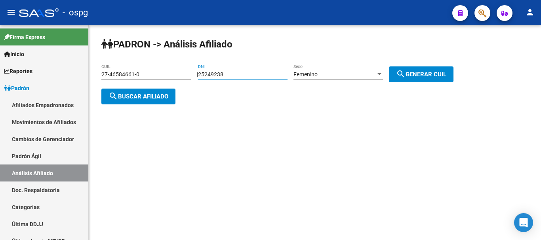
drag, startPoint x: 248, startPoint y: 72, endPoint x: 178, endPoint y: 72, distance: 70.0
click at [178, 72] on app-analisis-afiliado "PADRON -> Análisis Afiliado 27-46584661-0 CUIL | 25249238 DNI Femenino Sexo sea…" at bounding box center [280, 85] width 358 height 28
type input "38200307"
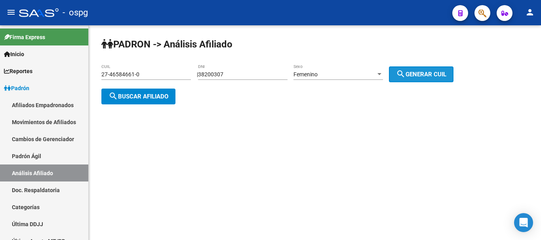
click at [405, 70] on mat-icon "search" at bounding box center [400, 73] width 9 height 9
click at [146, 97] on span "search Buscar afiliado" at bounding box center [138, 96] width 60 height 7
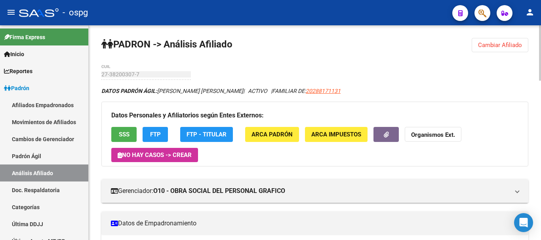
click at [488, 41] on button "Cambiar Afiliado" at bounding box center [499, 45] width 57 height 14
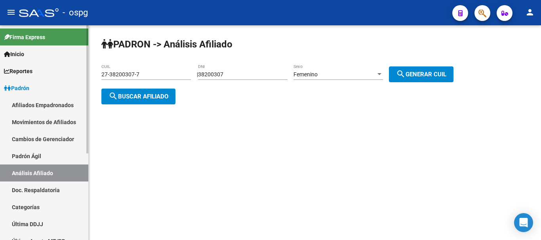
drag, startPoint x: 185, startPoint y: 70, endPoint x: 0, endPoint y: 85, distance: 185.7
click at [0, 82] on mat-sidenav-container "Firma Express Inicio Calendario SSS Instructivos Contacto OS Reportes Ingresos …" at bounding box center [270, 132] width 541 height 215
drag, startPoint x: 146, startPoint y: 72, endPoint x: 0, endPoint y: 72, distance: 145.6
click at [0, 72] on mat-sidenav-container "Firma Express Inicio Calendario SSS Instructivos Contacto OS Reportes Ingresos …" at bounding box center [270, 132] width 541 height 215
click at [108, 95] on button "search Buscar afiliado" at bounding box center [138, 97] width 74 height 16
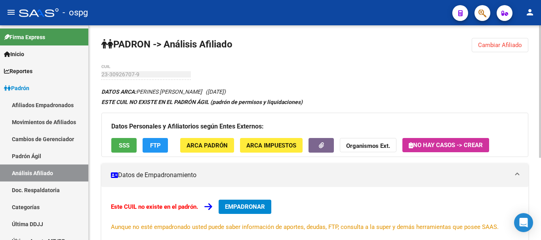
click at [346, 145] on strong "Organismos Ext." at bounding box center [368, 145] width 44 height 7
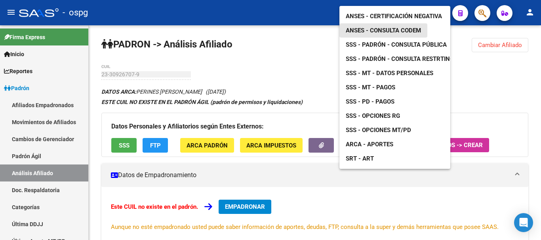
click at [390, 27] on span "ANSES - Consulta CODEM" at bounding box center [382, 30] width 75 height 7
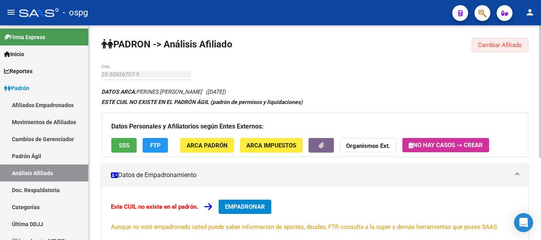
drag, startPoint x: 501, startPoint y: 42, endPoint x: 491, endPoint y: 50, distance: 12.6
click at [500, 42] on span "Cambiar Afiliado" at bounding box center [500, 45] width 44 height 7
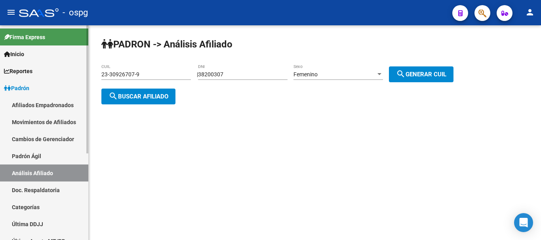
drag, startPoint x: 274, startPoint y: 69, endPoint x: 43, endPoint y: 68, distance: 231.1
click at [43, 68] on mat-sidenav-container "Firma Express Inicio Calendario SSS Instructivos Contacto OS Reportes Ingresos …" at bounding box center [270, 132] width 541 height 215
drag, startPoint x: 262, startPoint y: 71, endPoint x: 0, endPoint y: 71, distance: 262.0
click at [0, 71] on mat-sidenav-container "Firma Express Inicio Calendario SSS Instructivos Contacto OS Reportes Ingresos …" at bounding box center [270, 132] width 541 height 215
drag, startPoint x: 149, startPoint y: 67, endPoint x: 131, endPoint y: 68, distance: 18.6
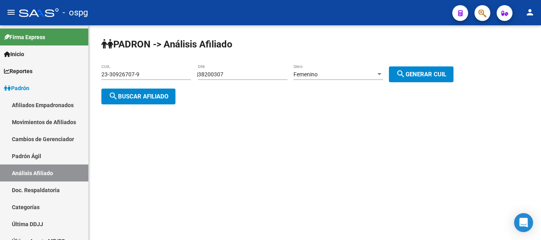
click at [129, 67] on div "23-30926707-9 CUIL" at bounding box center [145, 72] width 89 height 16
drag, startPoint x: 148, startPoint y: 72, endPoint x: 14, endPoint y: 85, distance: 134.4
click at [19, 85] on mat-sidenav-container "Firma Express Inicio Calendario SSS Instructivos Contacto OS Reportes Ingresos …" at bounding box center [270, 132] width 541 height 215
type input "27-05408384-5"
click at [140, 93] on span "search Buscar afiliado" at bounding box center [138, 96] width 60 height 7
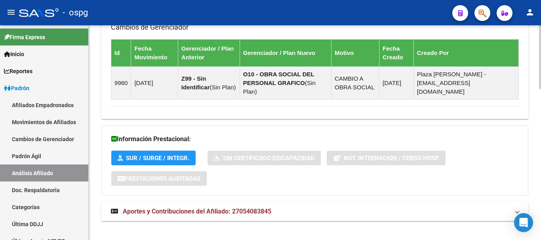
click at [256, 208] on span "Aportes y Contribuciones del Afiliado: 27054083845" at bounding box center [197, 212] width 148 height 8
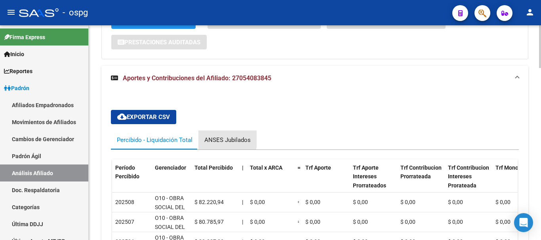
click at [206, 136] on div "ANSES Jubilados" at bounding box center [227, 140] width 46 height 9
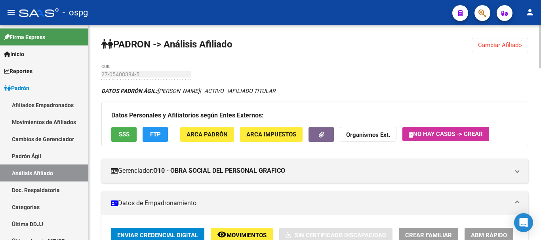
click at [540, 6] on div "menu - ospg person Firma Express Inicio Calendario SSS Instructivos Contacto OS…" at bounding box center [270, 120] width 541 height 240
click at [500, 41] on button "Cambiar Afiliado" at bounding box center [499, 45] width 57 height 14
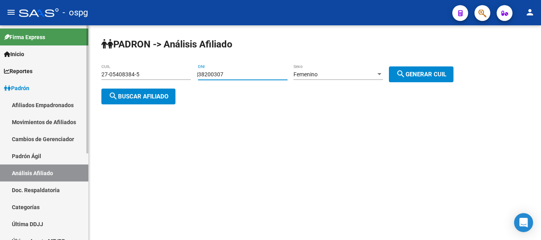
drag, startPoint x: 172, startPoint y: 81, endPoint x: 0, endPoint y: 87, distance: 171.8
click at [0, 86] on mat-sidenav-container "Firma Express Inicio Calendario SSS Instructivos Contacto OS Reportes Ingresos …" at bounding box center [270, 132] width 541 height 215
type input "24515623"
click at [418, 72] on span "search Generar CUIL" at bounding box center [421, 74] width 50 height 7
type input "27-24515623-0"
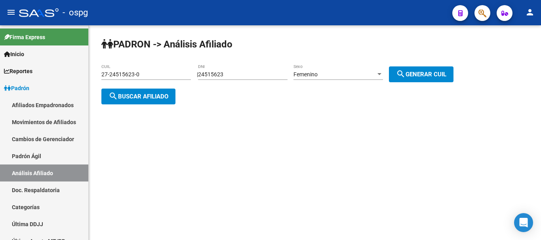
drag, startPoint x: 124, startPoint y: 88, endPoint x: 121, endPoint y: 91, distance: 4.2
click at [121, 91] on button "search Buscar afiliado" at bounding box center [138, 97] width 74 height 16
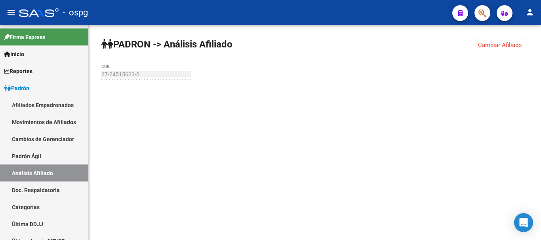
click at [119, 96] on div at bounding box center [314, 95] width 427 height 17
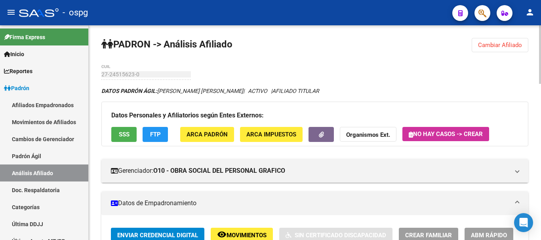
click at [506, 51] on button "Cambiar Afiliado" at bounding box center [499, 45] width 57 height 14
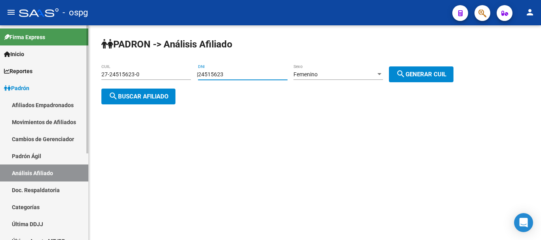
drag, startPoint x: 183, startPoint y: 72, endPoint x: 30, endPoint y: 96, distance: 154.5
click at [30, 96] on mat-sidenav-container "Firma Express Inicio Calendario SSS Instructivos Contacto OS Reportes Ingresos …" at bounding box center [270, 132] width 541 height 215
paste input "45631538"
type input "45631538"
drag, startPoint x: 446, startPoint y: 73, endPoint x: 397, endPoint y: 86, distance: 50.0
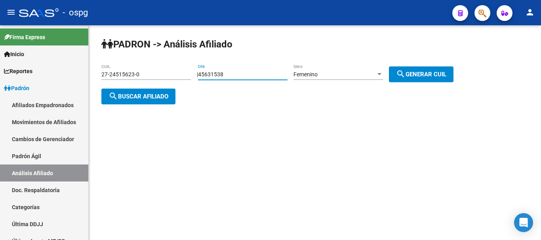
click at [446, 74] on span "search Generar CUIL" at bounding box center [421, 74] width 50 height 7
click at [153, 93] on span "search Buscar afiliado" at bounding box center [138, 96] width 60 height 7
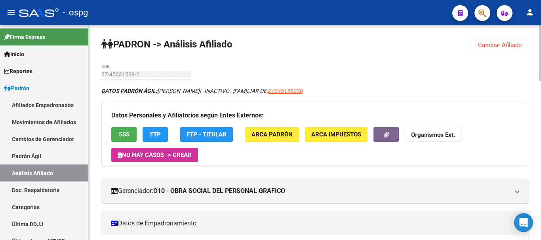
click at [419, 133] on strong "Organismos Ext." at bounding box center [433, 135] width 44 height 7
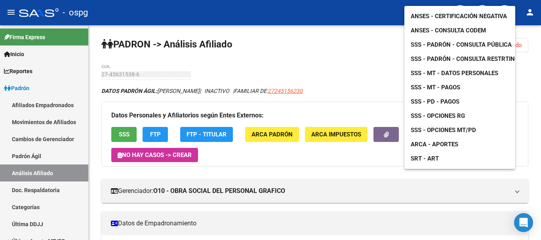
click at [455, 13] on span "ANSES - Certificación Negativa" at bounding box center [458, 16] width 96 height 7
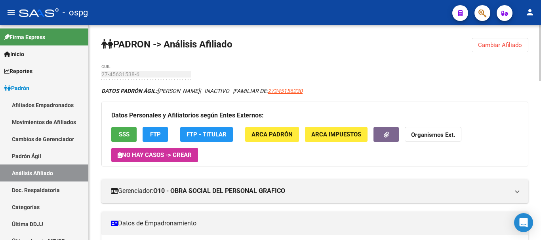
click at [412, 132] on strong "Organismos Ext." at bounding box center [433, 135] width 44 height 7
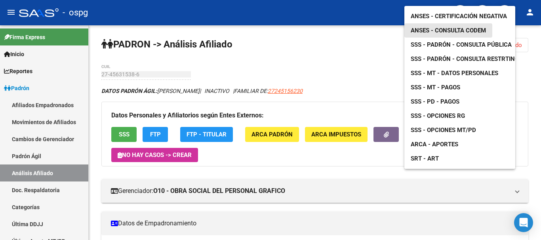
click at [449, 27] on span "ANSES - Consulta CODEM" at bounding box center [447, 30] width 75 height 7
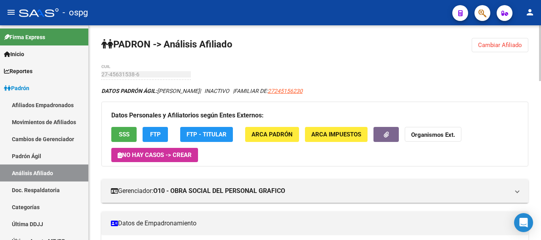
click at [515, 43] on span "Cambiar Afiliado" at bounding box center [500, 45] width 44 height 7
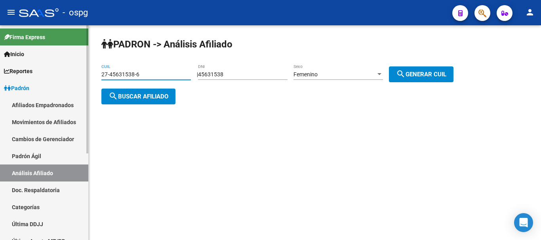
drag, startPoint x: 154, startPoint y: 73, endPoint x: 0, endPoint y: 97, distance: 155.8
click at [0, 95] on mat-sidenav-container "Firma Express Inicio Calendario SSS Instructivos Contacto OS Reportes Ingresos …" at bounding box center [270, 132] width 541 height 215
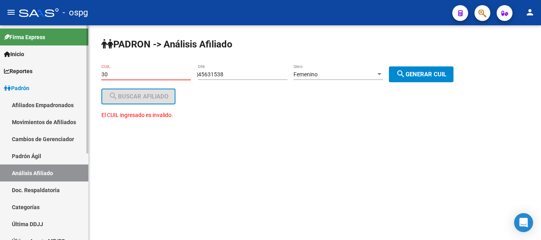
type input "3"
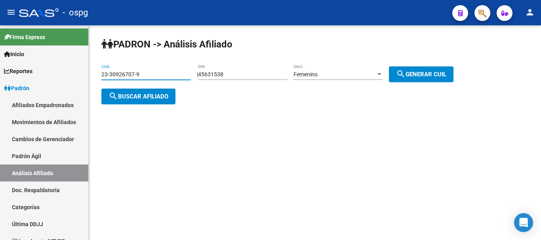
type input "23-30926707-9"
click at [141, 85] on div "23-30926707-9 CUIL" at bounding box center [145, 75] width 89 height 23
click at [133, 91] on button "search Buscar afiliado" at bounding box center [138, 97] width 74 height 16
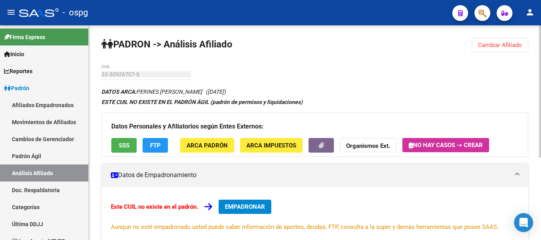
click at [240, 210] on span "EMPADRONAR" at bounding box center [245, 206] width 40 height 7
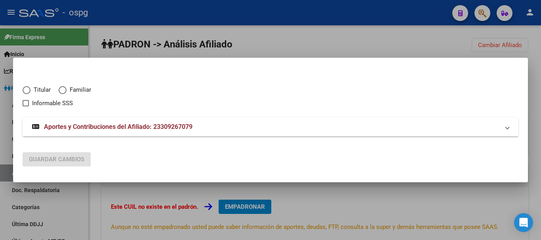
click at [37, 82] on div "Titular Familiar Informable SSS" at bounding box center [270, 92] width 495 height 32
click at [38, 88] on span "Titular" at bounding box center [40, 89] width 20 height 9
click at [30, 88] on input "Titular" at bounding box center [27, 90] width 8 height 8
radio input "true"
checkbox input "true"
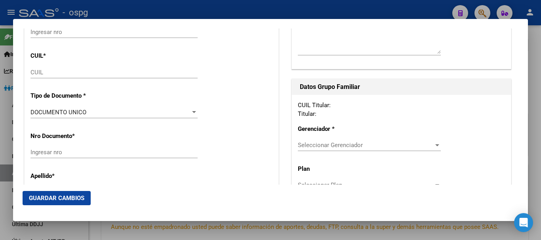
type input "23-30926707-9"
type input "30926707"
type input "PERINES"
type input "ALEJANDRO SEBASTIAN"
type input "1984-04-10"
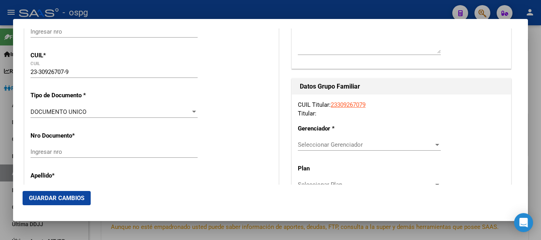
type input "GREGORIO DE LAF"
type input "1757"
type input "OLEGARIO V ANDRADE"
type input "4172"
type input "GREGORIO DE LAF"
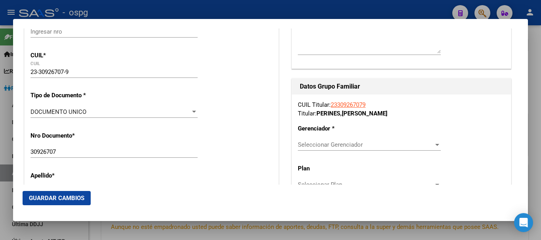
radio input "true"
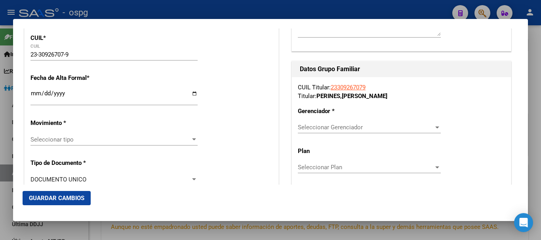
scroll to position [119, 0]
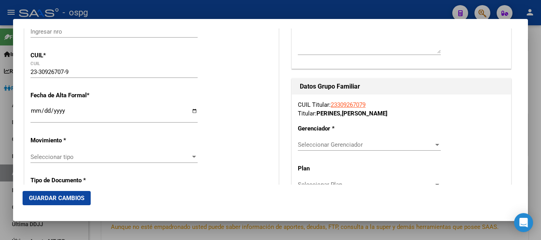
click at [39, 115] on input "Ingresar fecha" at bounding box center [113, 114] width 167 height 13
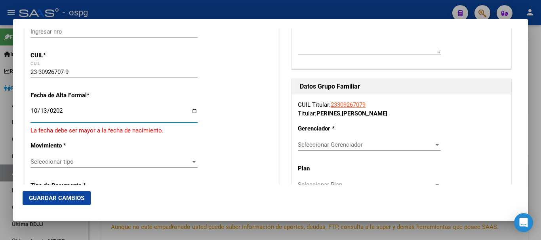
type input "2025-10-13"
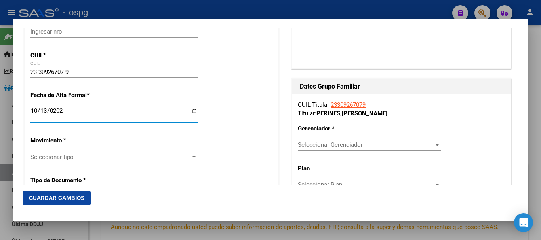
click at [85, 158] on span "Seleccionar tipo" at bounding box center [110, 157] width 160 height 7
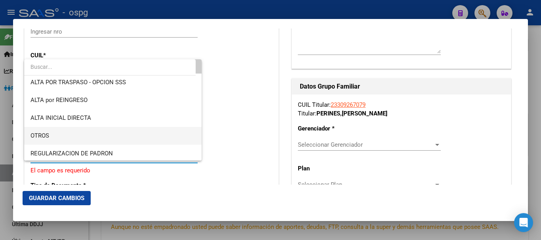
scroll to position [40, 0]
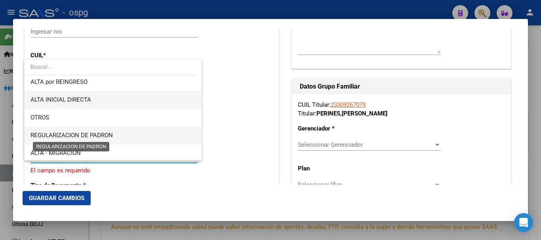
drag, startPoint x: 95, startPoint y: 98, endPoint x: 102, endPoint y: 119, distance: 22.8
click at [101, 135] on div "ALTA POR REINGRESO REGULARIZA APORTES (AFIP) ALTA POR TRASPASO - OPCION SSS ALT…" at bounding box center [112, 109] width 177 height 101
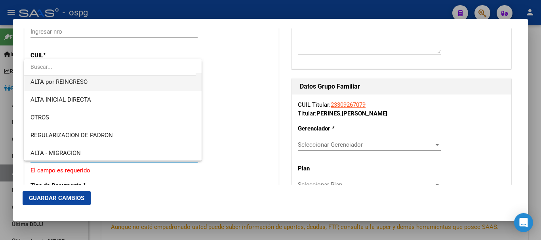
click at [109, 77] on span "ALTA por REINGRESO" at bounding box center [112, 82] width 165 height 18
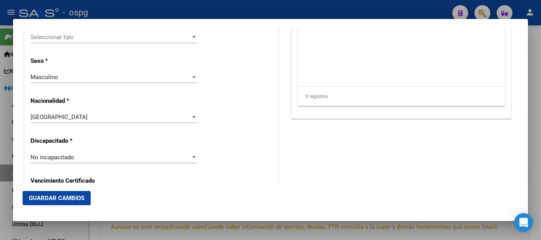
scroll to position [435, 0]
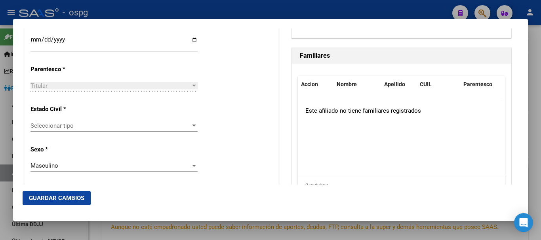
click at [78, 125] on span "Seleccionar tipo" at bounding box center [110, 125] width 160 height 7
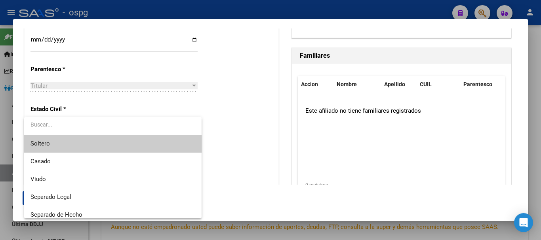
click at [72, 151] on span "Soltero" at bounding box center [112, 144] width 165 height 18
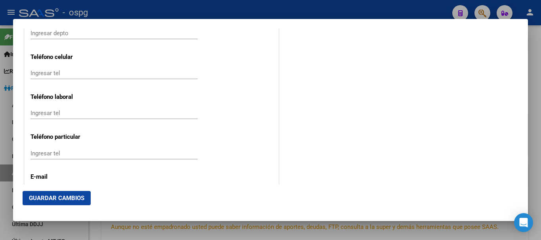
scroll to position [1090, 0]
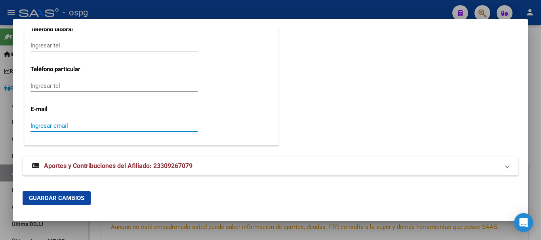
click at [74, 123] on input "Ingresar email" at bounding box center [113, 125] width 167 height 7
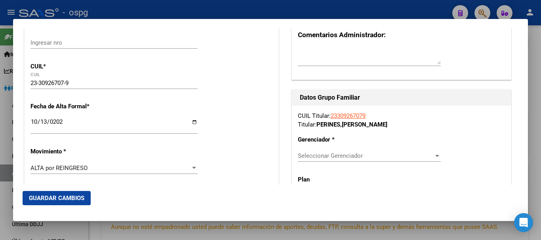
scroll to position [101, 0]
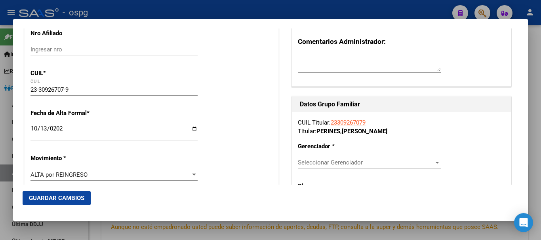
click at [312, 163] on span "Seleccionar Gerenciador" at bounding box center [366, 162] width 136 height 7
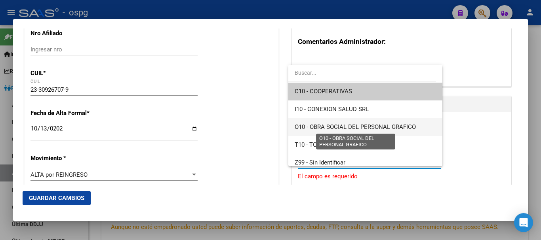
drag, startPoint x: 351, startPoint y: 95, endPoint x: 359, endPoint y: 130, distance: 35.5
click at [359, 130] on div "C10 - COOPERATIVAS I10 - CONEXION SALUD SRL O10 - OBRA SOCIAL DEL PERSONAL GRAF…" at bounding box center [365, 115] width 154 height 101
click at [359, 128] on span "O10 - OBRA SOCIAL DEL PERSONAL GRAFICO" at bounding box center [354, 126] width 121 height 7
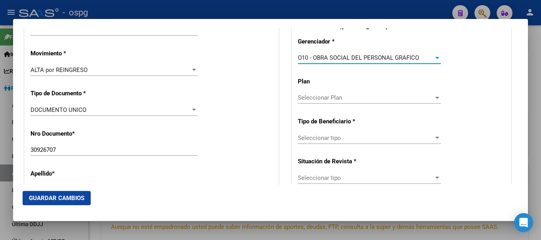
scroll to position [220, 0]
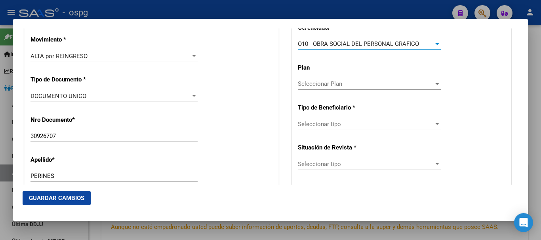
click at [331, 129] on div "Seleccionar tipo Seleccionar tipo" at bounding box center [369, 124] width 143 height 12
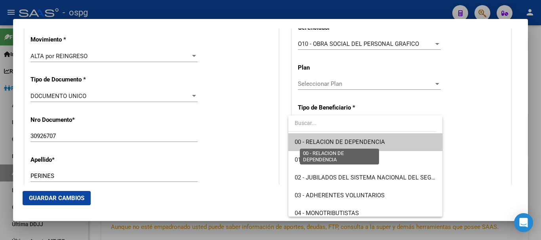
click at [328, 140] on span "00 - RELACION DE DEPENDENCIA" at bounding box center [339, 142] width 90 height 7
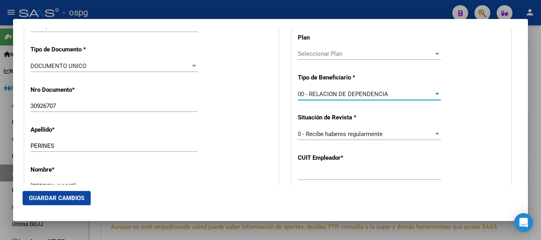
type input "30-63103452-3"
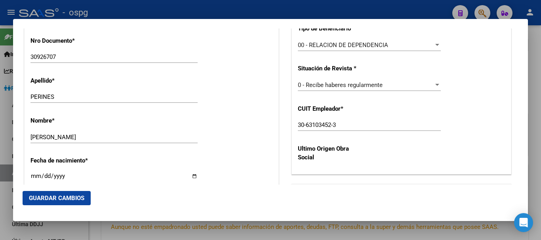
click at [309, 77] on div "CUIL Titular: 23309267079 Titular: PERINES , ALEJANDRO SEBASTIAN Gerenciador * …" at bounding box center [401, 45] width 219 height 260
click at [309, 84] on span "0 - Recibe haberes regularmente" at bounding box center [340, 85] width 85 height 7
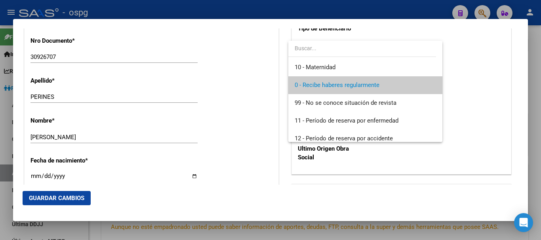
click at [457, 84] on div at bounding box center [270, 120] width 541 height 240
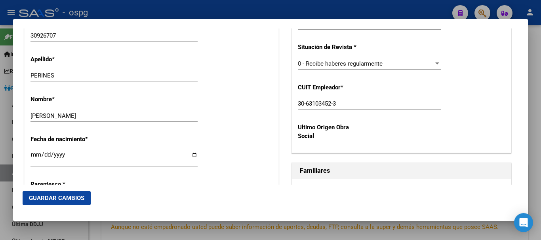
scroll to position [338, 0]
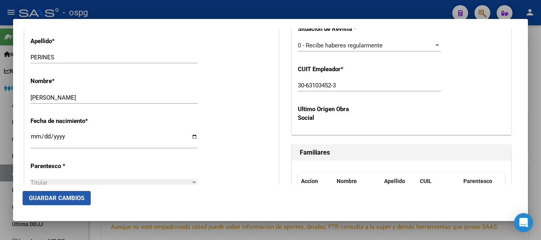
click at [47, 197] on span "Guardar Cambios" at bounding box center [56, 198] width 55 height 7
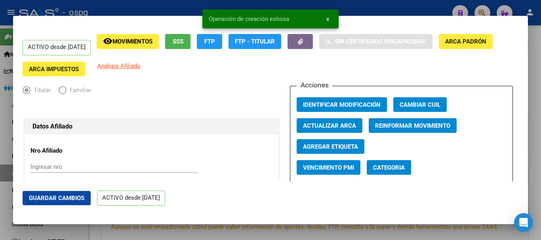
click at [391, 3] on div at bounding box center [270, 120] width 541 height 240
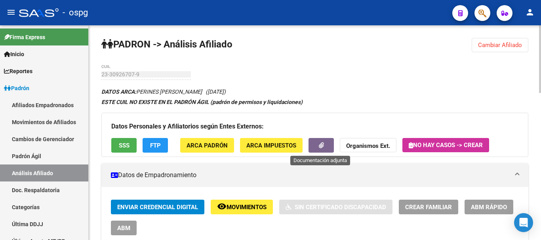
click at [323, 146] on button "button" at bounding box center [320, 145] width 25 height 15
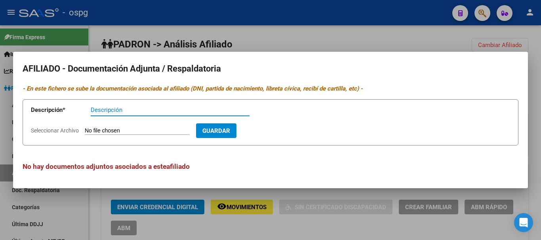
type input "a"
type input "dni"
click at [57, 133] on span "Seleccionar Archivo" at bounding box center [55, 130] width 48 height 6
click at [85, 133] on input "Seleccionar Archivo" at bounding box center [137, 131] width 105 height 8
type input "C:\fakepath\1000425942.jpg"
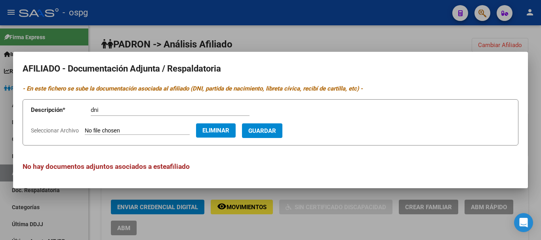
click at [276, 128] on span "Guardar" at bounding box center [262, 130] width 28 height 7
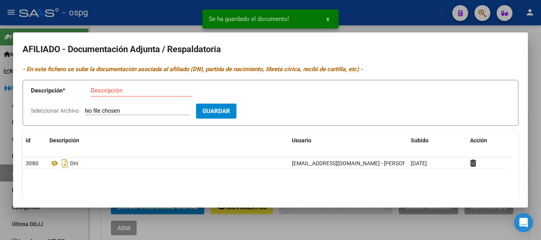
click at [152, 95] on div "Descripción" at bounding box center [141, 91] width 101 height 12
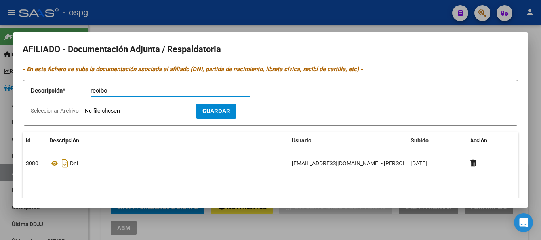
type input "recibo"
click at [49, 106] on form "Descripción * recibo Descripción Seleccionar Archivo Guardar" at bounding box center [270, 103] width 495 height 46
click at [51, 114] on span "Seleccionar Archivo" at bounding box center [55, 111] width 48 height 6
click at [85, 114] on input "Seleccionar Archivo" at bounding box center [137, 112] width 105 height 8
type input "C:\fakepath\1000425952.jpg"
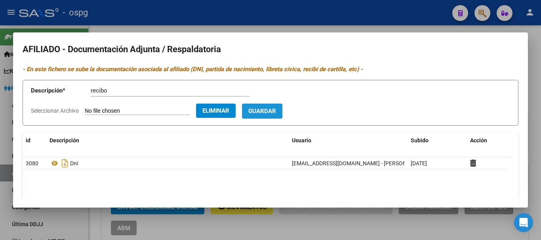
click at [276, 114] on span "Guardar" at bounding box center [262, 111] width 28 height 7
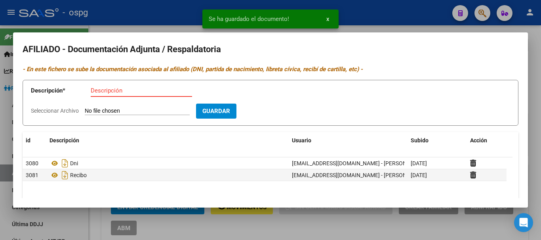
click at [137, 93] on input "Descripción" at bounding box center [141, 90] width 101 height 7
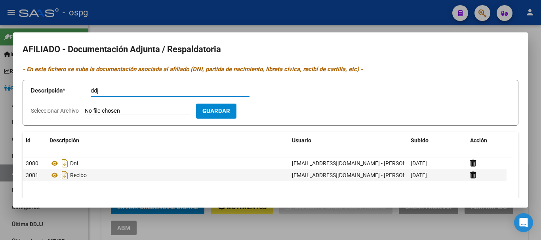
type input "ddj"
click at [60, 112] on span "Seleccionar Archivo" at bounding box center [55, 111] width 48 height 6
click at [85, 112] on input "Seleccionar Archivo" at bounding box center [137, 112] width 105 height 8
type input "C:\fakepath\1000425963 (1).jpg"
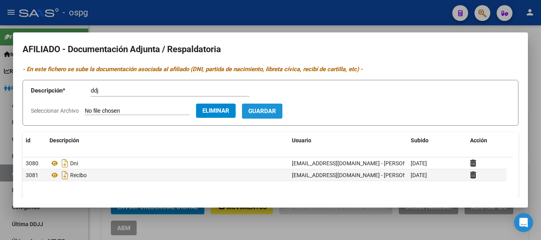
click at [276, 113] on span "Guardar" at bounding box center [262, 111] width 28 height 7
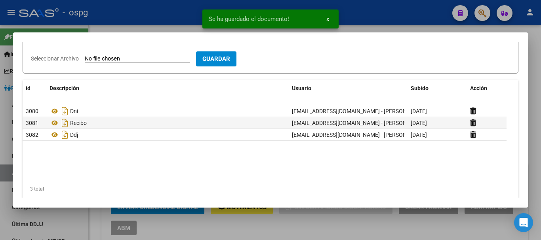
scroll to position [59, 0]
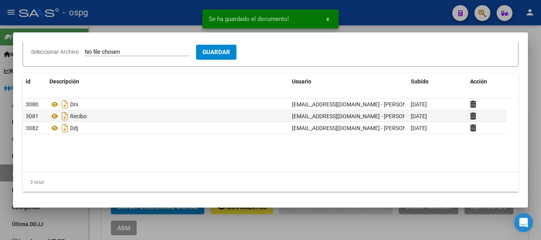
click at [403, 24] on div at bounding box center [270, 120] width 541 height 240
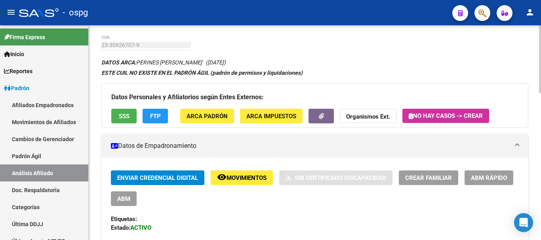
scroll to position [79, 0]
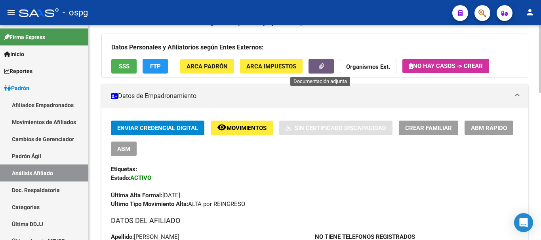
click at [323, 72] on button "button" at bounding box center [320, 66] width 25 height 15
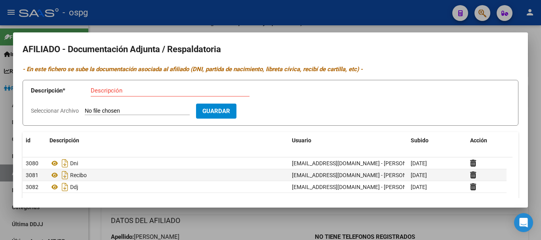
click at [233, 23] on div at bounding box center [270, 120] width 541 height 240
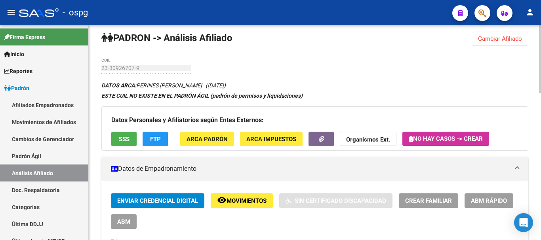
scroll to position [0, 0]
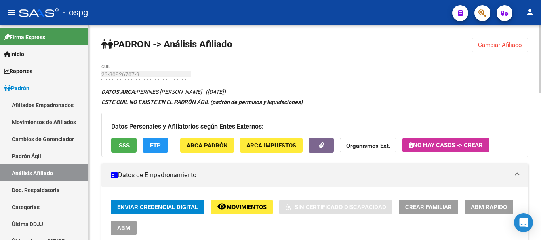
click at [513, 44] on span "Cambiar Afiliado" at bounding box center [500, 45] width 44 height 7
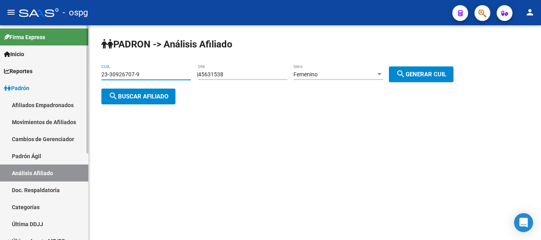
drag, startPoint x: 161, startPoint y: 76, endPoint x: 0, endPoint y: 73, distance: 161.5
click at [0, 74] on mat-sidenav-container "Firma Express Inicio Calendario SSS Instructivos Contacto OS Reportes Ingresos …" at bounding box center [270, 132] width 541 height 215
type input "20-28109349-6"
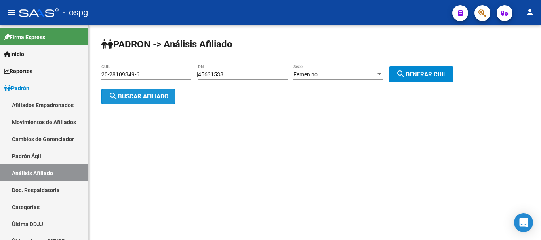
click at [133, 90] on button "search Buscar afiliado" at bounding box center [138, 97] width 74 height 16
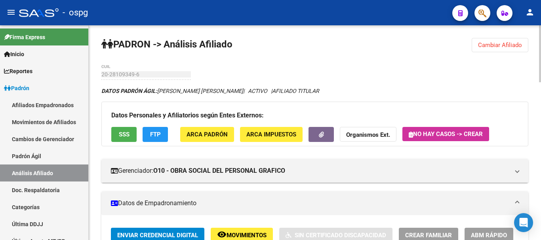
drag, startPoint x: 493, startPoint y: 47, endPoint x: 487, endPoint y: 47, distance: 6.7
click at [493, 47] on span "Cambiar Afiliado" at bounding box center [500, 45] width 44 height 7
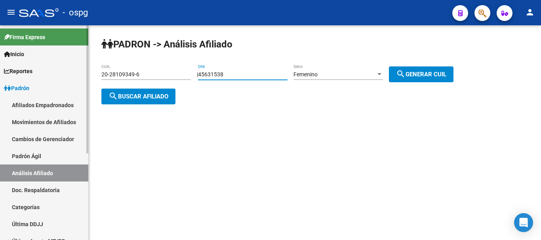
drag, startPoint x: 232, startPoint y: 73, endPoint x: 0, endPoint y: 70, distance: 232.3
click at [0, 70] on mat-sidenav-container "Firma Express Inicio Calendario SSS Instructivos Contacto OS Reportes Ingresos …" at bounding box center [270, 132] width 541 height 215
type input "25909280"
click at [352, 72] on div "Femenino" at bounding box center [334, 74] width 82 height 7
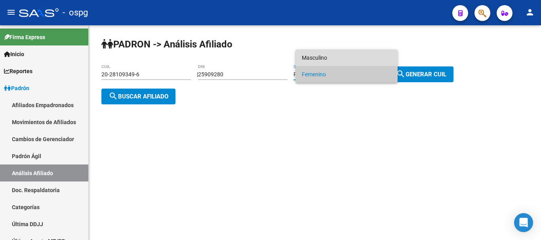
click at [350, 63] on span "Masculino" at bounding box center [346, 57] width 89 height 17
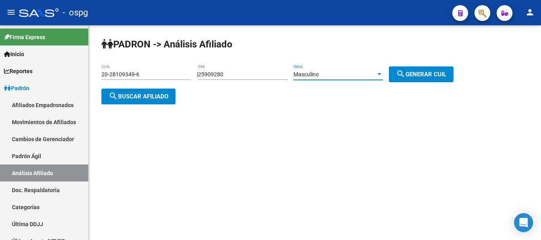
click at [425, 78] on button "search Generar CUIL" at bounding box center [421, 74] width 65 height 16
click at [114, 96] on mat-icon "search" at bounding box center [112, 95] width 9 height 9
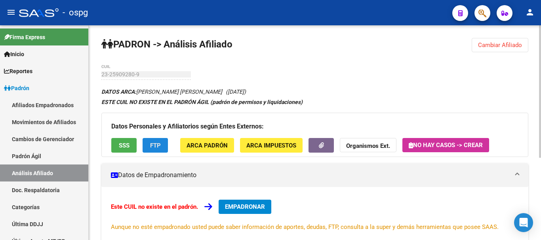
click at [155, 152] on button "FTP" at bounding box center [154, 145] width 25 height 15
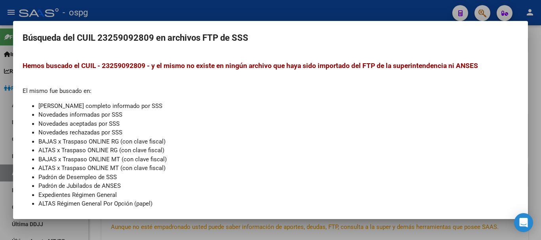
click at [351, 14] on div at bounding box center [270, 120] width 541 height 240
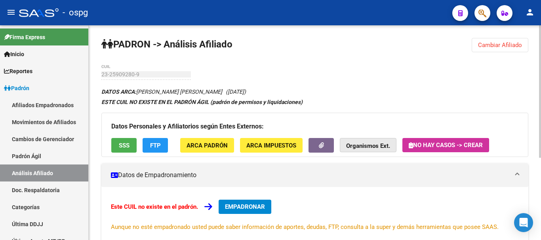
click at [365, 143] on strong "Organismos Ext." at bounding box center [368, 145] width 44 height 7
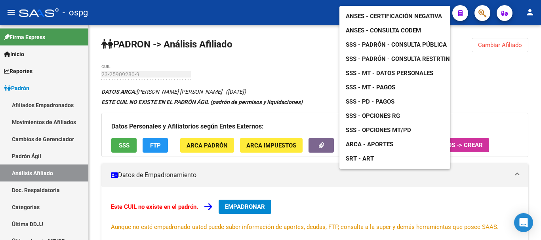
click at [378, 13] on span "ANSES - Certificación Negativa" at bounding box center [393, 16] width 96 height 7
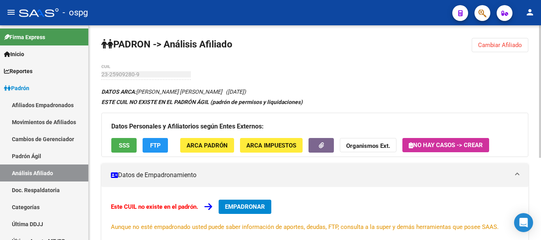
click at [503, 45] on span "Cambiar Afiliado" at bounding box center [500, 45] width 44 height 7
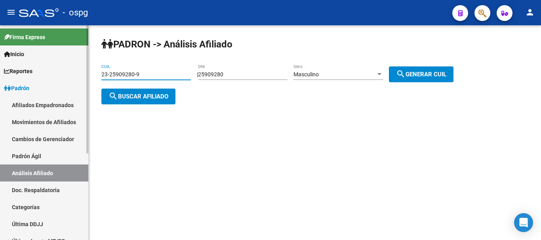
drag, startPoint x: 150, startPoint y: 74, endPoint x: 0, endPoint y: 102, distance: 153.0
click at [0, 102] on mat-sidenav-container "Firma Express Inicio Calendario SSS Instructivos Contacto OS Reportes Ingresos …" at bounding box center [270, 132] width 541 height 215
paste input "0-28109349-6"
type input "20-28109349-6"
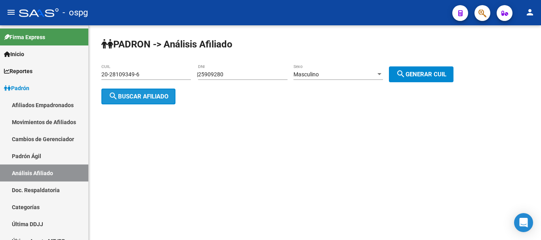
click at [140, 96] on span "search Buscar afiliado" at bounding box center [138, 96] width 60 height 7
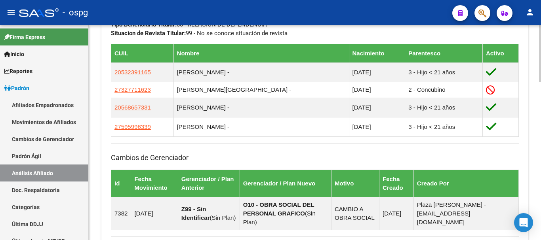
scroll to position [435, 0]
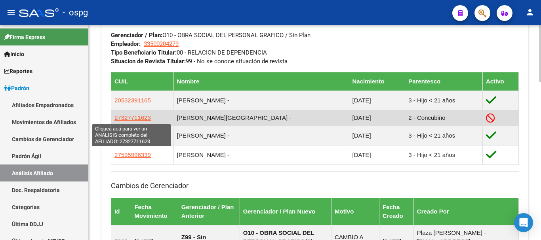
click at [118, 118] on span "27327711623" at bounding box center [132, 117] width 36 height 7
type textarea "27327711623"
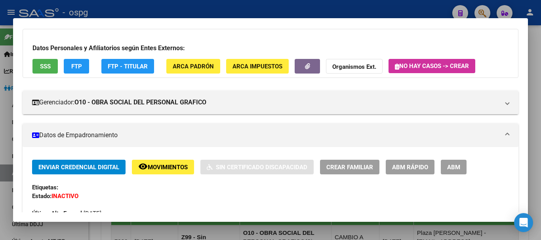
scroll to position [79, 0]
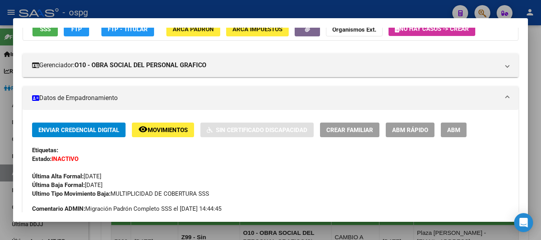
click at [396, 129] on span "ABM Rápido" at bounding box center [410, 130] width 36 height 7
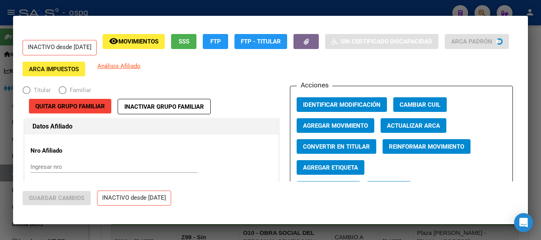
radio input "true"
type input "33-50020427-9"
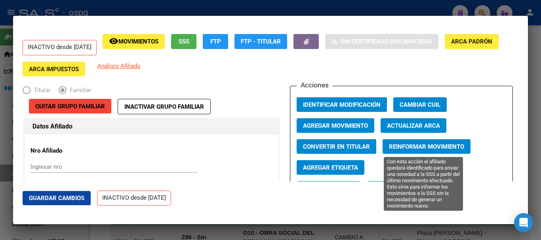
click at [409, 145] on span "Reinformar Movimiento" at bounding box center [426, 146] width 75 height 7
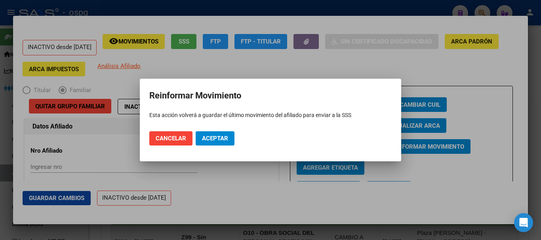
click at [272, 61] on div at bounding box center [270, 120] width 541 height 240
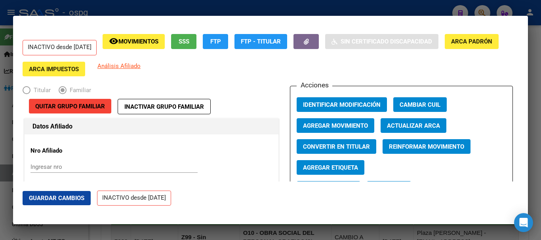
click at [322, 120] on button "Agregar Movimiento" at bounding box center [335, 125] width 78 height 15
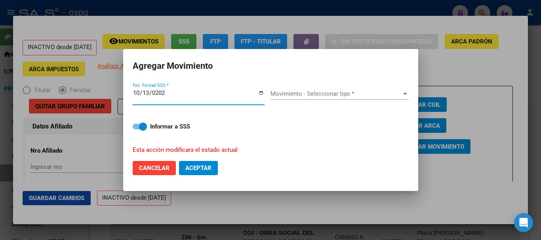
type input "2025-10-13"
click at [179, 161] on button "Aceptar" at bounding box center [198, 168] width 39 height 14
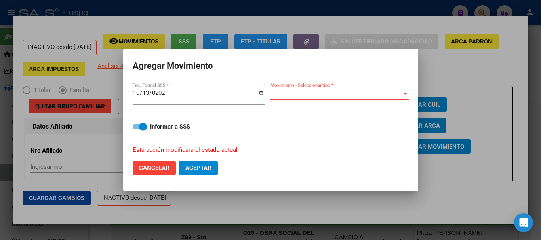
click at [313, 92] on span "Movimiento - Seleccionar tipo *" at bounding box center [335, 93] width 131 height 7
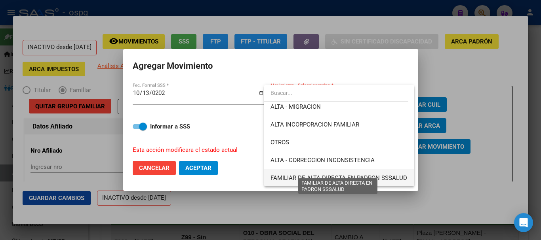
scroll to position [119, 0]
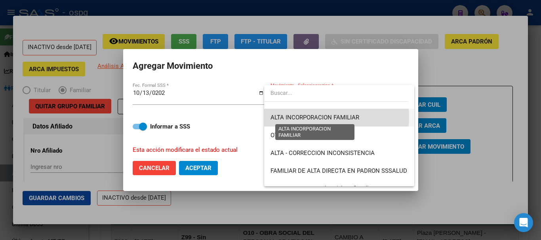
click at [332, 117] on span "ALTA INCORPORACION FAMILIAR" at bounding box center [314, 117] width 89 height 7
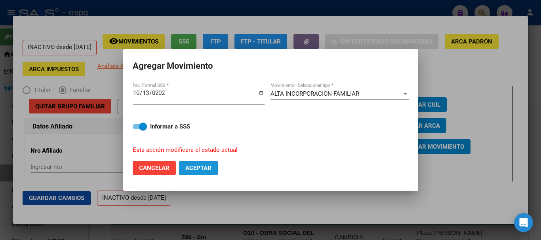
click at [199, 171] on span "Aceptar" at bounding box center [198, 168] width 26 height 7
checkbox input "false"
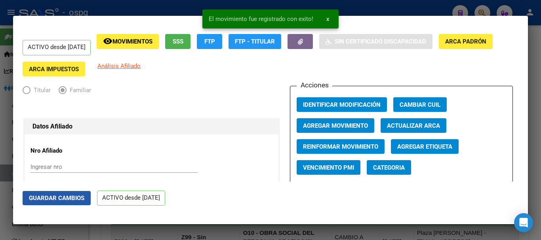
click at [69, 200] on span "Guardar Cambios" at bounding box center [56, 198] width 55 height 7
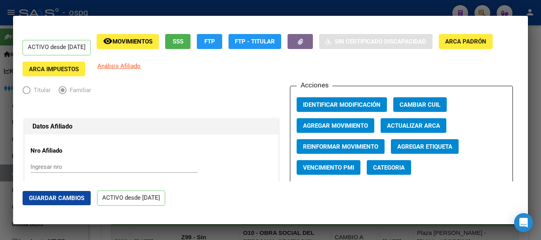
click at [312, 13] on div at bounding box center [270, 120] width 541 height 240
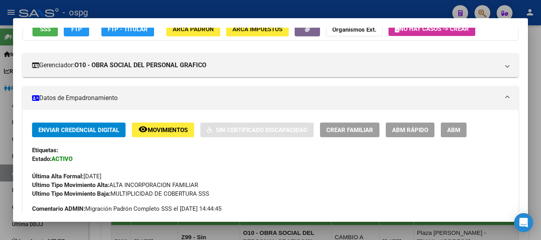
click at [290, 4] on div at bounding box center [270, 120] width 541 height 240
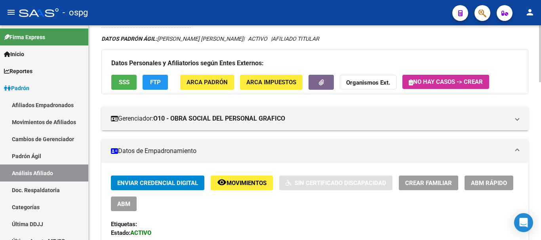
scroll to position [0, 0]
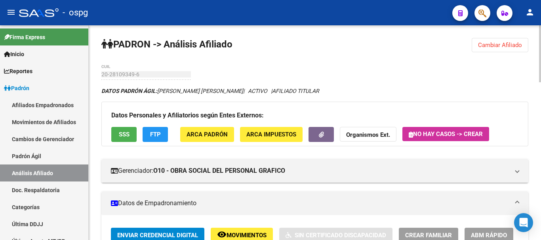
click at [489, 47] on span "Cambiar Afiliado" at bounding box center [500, 45] width 44 height 7
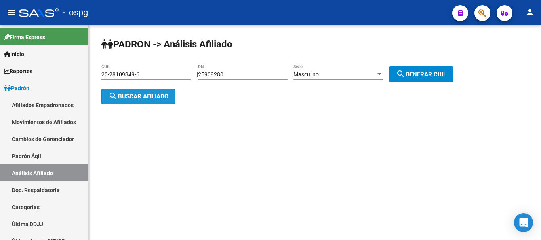
click at [118, 97] on span "search Buscar afiliado" at bounding box center [138, 96] width 60 height 7
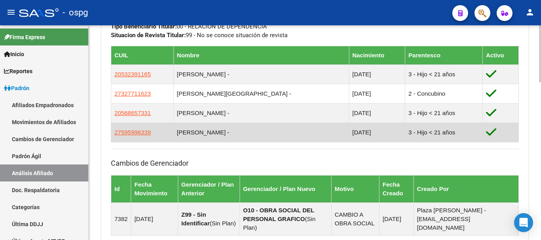
scroll to position [475, 0]
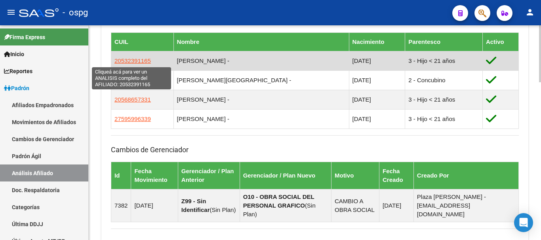
click at [130, 61] on span "20532391165" at bounding box center [132, 60] width 36 height 7
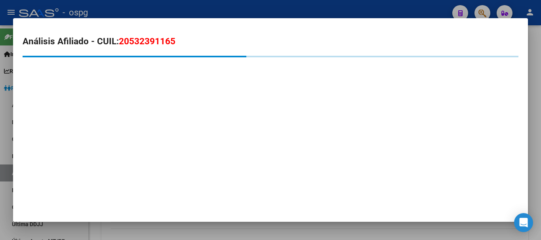
click at [337, 8] on div at bounding box center [270, 120] width 541 height 240
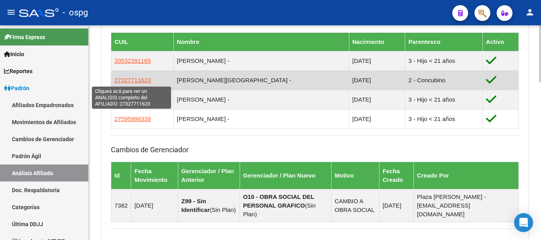
click at [141, 81] on span "27327711623" at bounding box center [132, 80] width 36 height 7
type textarea "27327711623"
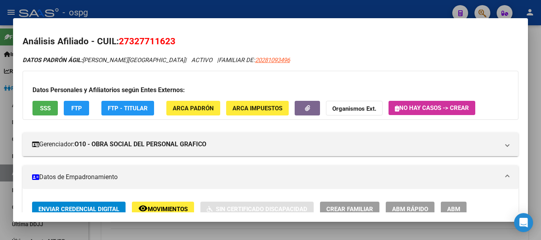
drag, startPoint x: 131, startPoint y: 40, endPoint x: 169, endPoint y: 46, distance: 39.2
click at [169, 46] on span "27327711623" at bounding box center [147, 41] width 57 height 10
copy span "32771162"
drag, startPoint x: 382, startPoint y: 107, endPoint x: 370, endPoint y: 106, distance: 12.4
click at [370, 106] on div "Datos Personales y Afiliatorios según Entes Externos: SSS FTP FTP - Titular ARC…" at bounding box center [270, 95] width 495 height 49
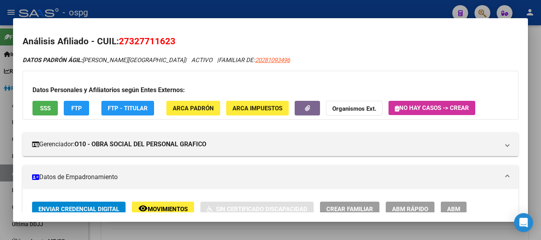
click at [370, 106] on strong "Organismos Ext." at bounding box center [354, 108] width 44 height 7
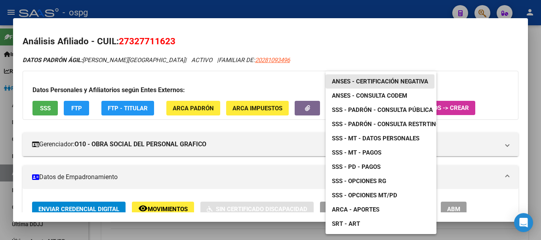
click at [369, 84] on span "ANSES - Certificación Negativa" at bounding box center [380, 81] width 96 height 7
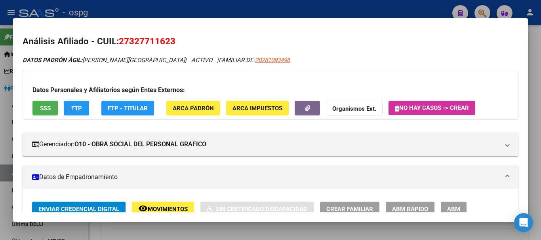
click at [226, 4] on div at bounding box center [270, 120] width 541 height 240
